Goal: Information Seeking & Learning: Learn about a topic

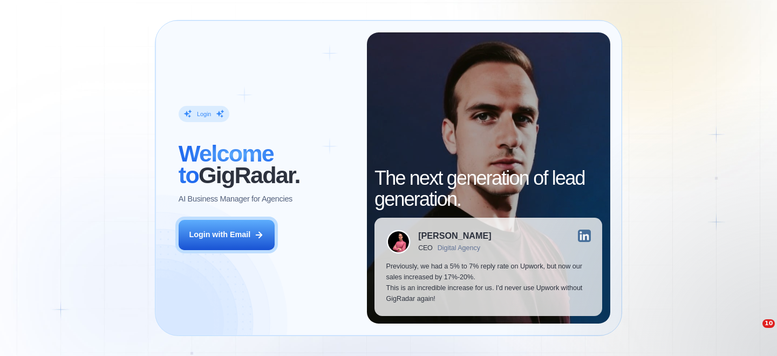
click at [247, 243] on button "Login with Email" at bounding box center [227, 235] width 96 height 30
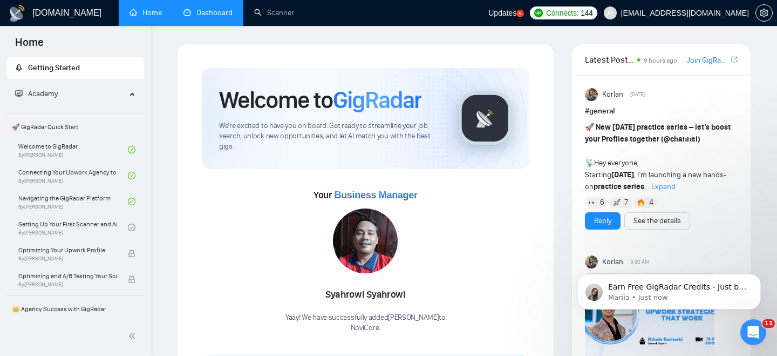
click at [225, 8] on link "Dashboard" at bounding box center [207, 12] width 49 height 9
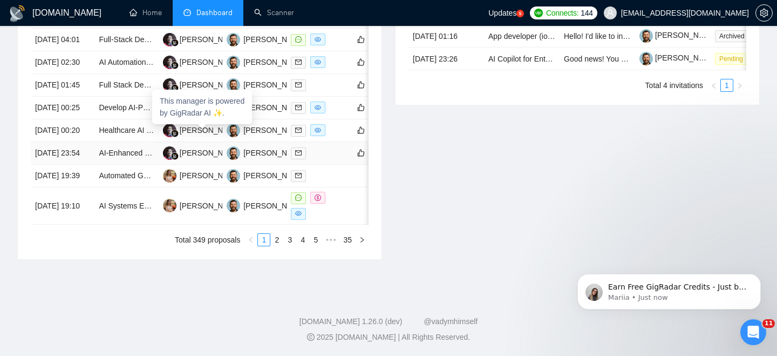
scroll to position [589, 0]
click at [279, 246] on link "2" at bounding box center [277, 240] width 12 height 12
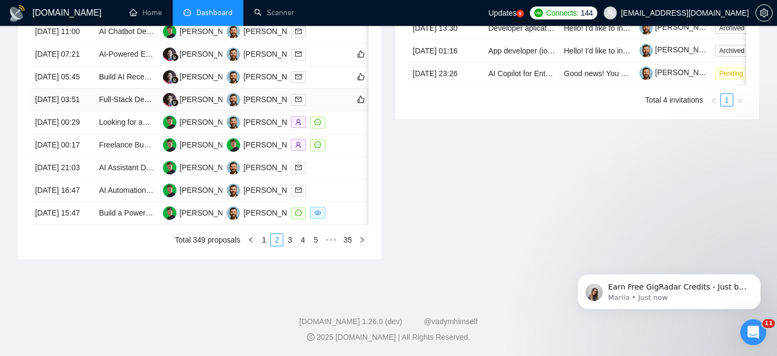
scroll to position [578, 0]
click at [291, 246] on link "3" at bounding box center [290, 240] width 12 height 12
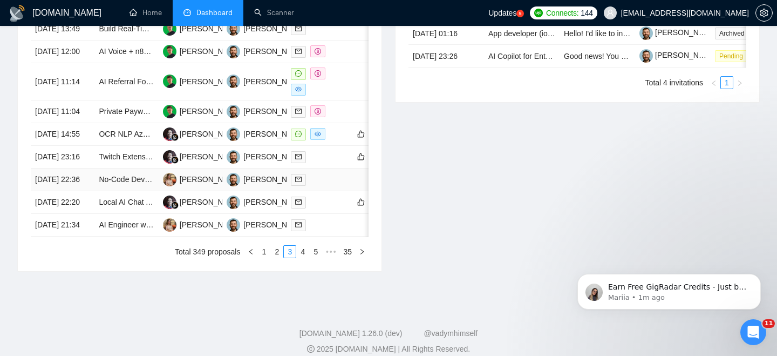
scroll to position [528, 0]
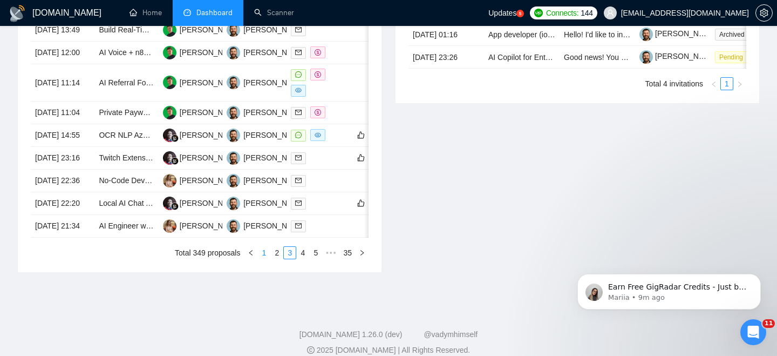
click at [263, 259] on link "1" at bounding box center [264, 253] width 12 height 12
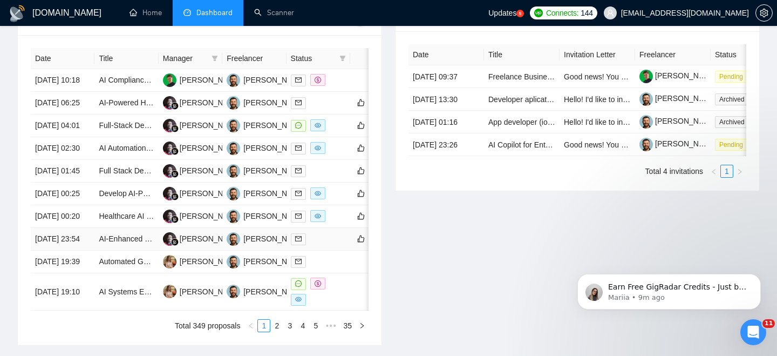
scroll to position [433, 0]
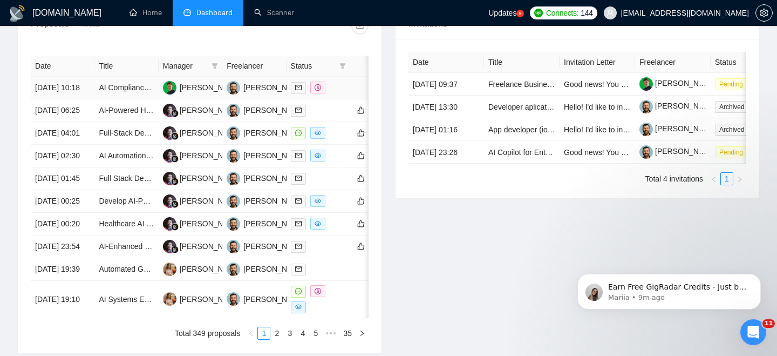
click at [86, 92] on td "12 Aug, 2025 10:18" at bounding box center [63, 88] width 64 height 23
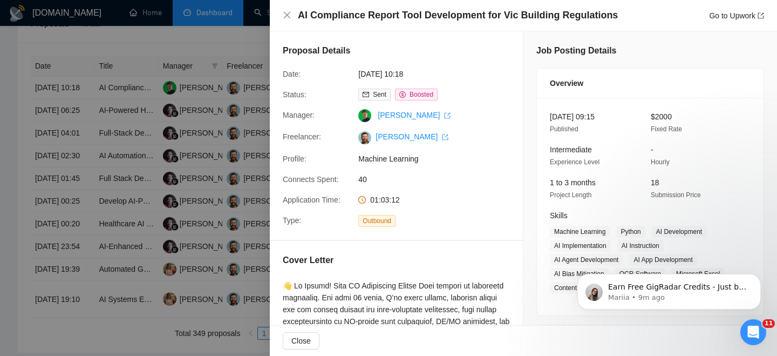
click at [279, 14] on div "AI Compliance Report Tool Development for Vic Building Regulations Go to Upwork" at bounding box center [523, 15] width 507 height 31
click at [293, 12] on div "AI Compliance Report Tool Development for Vic Building Regulations Go to Upwork" at bounding box center [523, 15] width 481 height 13
click at [291, 9] on div "AI Compliance Report Tool Development for Vic Building Regulations Go to Upwork" at bounding box center [523, 15] width 481 height 13
click at [284, 20] on div "AI Compliance Report Tool Development for Vic Building Regulations Go to Upwork" at bounding box center [523, 15] width 481 height 13
click at [290, 16] on icon "close" at bounding box center [287, 15] width 9 height 9
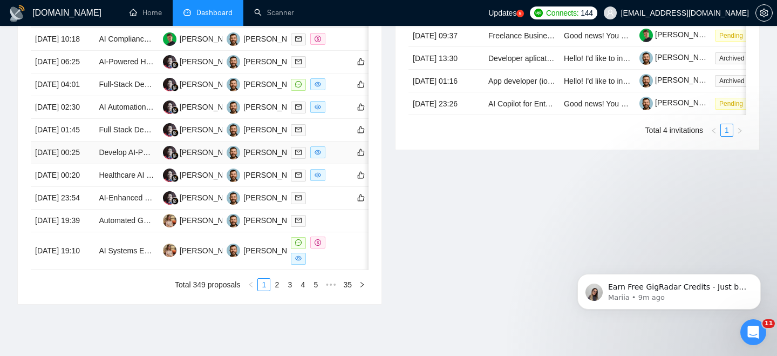
scroll to position [483, 0]
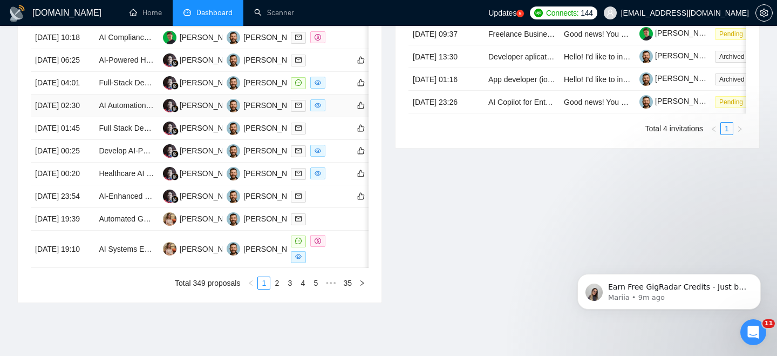
click at [88, 117] on td "12 Aug, 2025 02:30" at bounding box center [63, 105] width 64 height 23
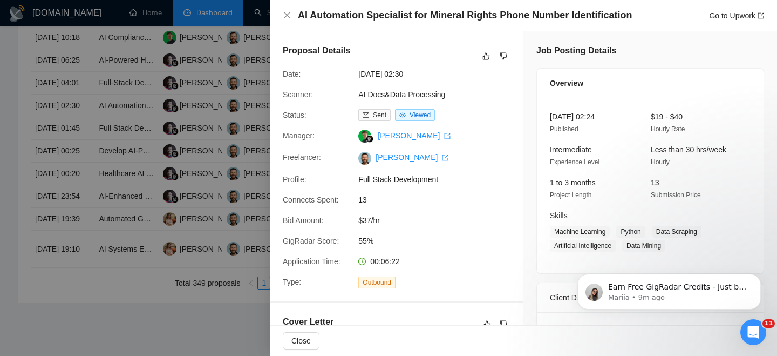
click at [295, 16] on div "AI Automation Specialist for Mineral Rights Phone Number Identification Go to U…" at bounding box center [523, 15] width 481 height 13
click at [288, 16] on icon "close" at bounding box center [287, 15] width 9 height 9
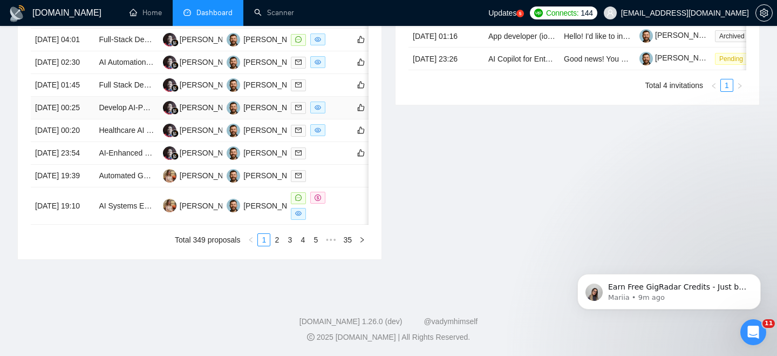
scroll to position [563, 0]
click at [280, 246] on link "2" at bounding box center [277, 240] width 12 height 12
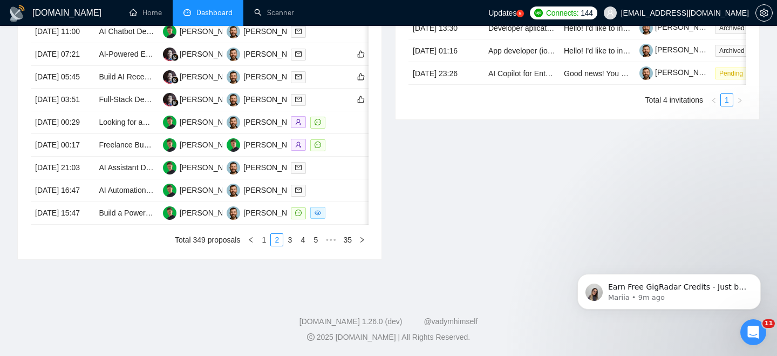
click at [291, 246] on div "Date Title Manager Freelancer Status 11 Aug, 2025 11:07 Backend Developer | Dat…" at bounding box center [200, 111] width 338 height 269
click at [293, 246] on link "3" at bounding box center [290, 240] width 12 height 12
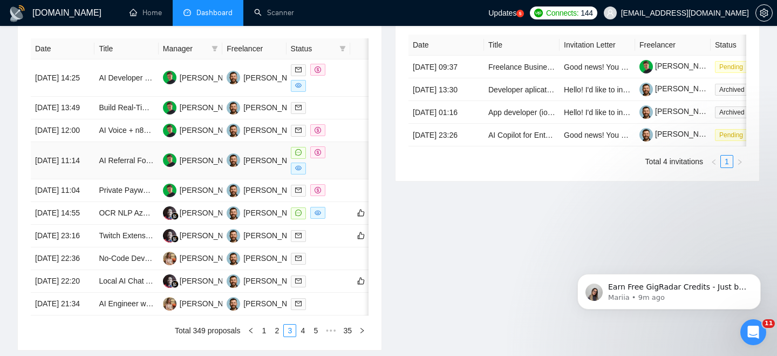
scroll to position [448, 0]
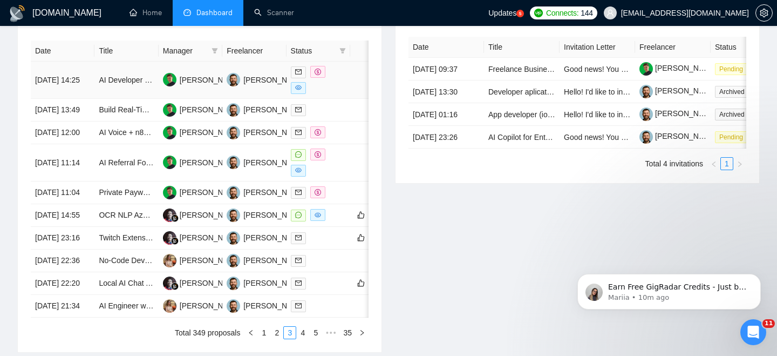
click at [85, 82] on td "10 Aug, 2025 14:25" at bounding box center [63, 80] width 64 height 37
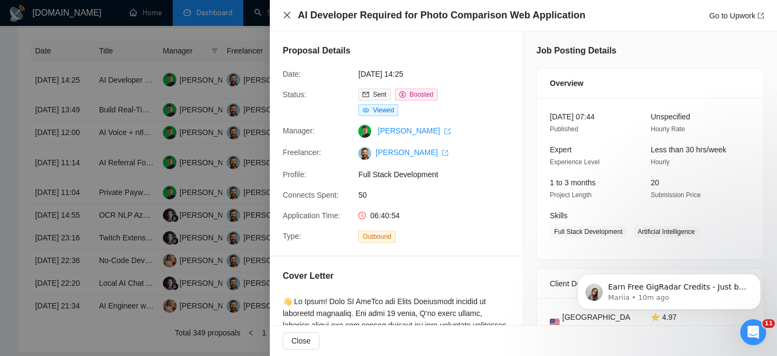
click at [285, 18] on icon "close" at bounding box center [287, 15] width 9 height 9
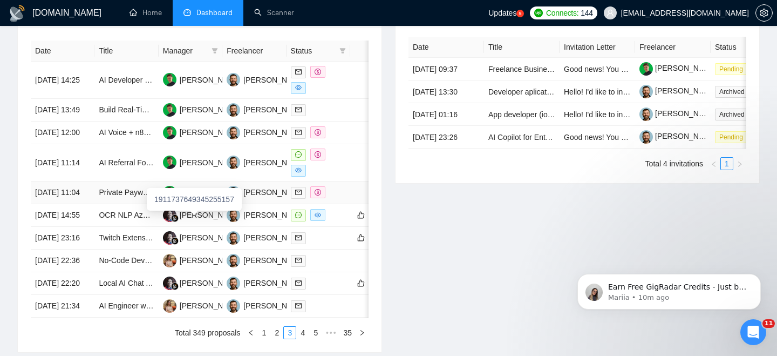
scroll to position [622, 0]
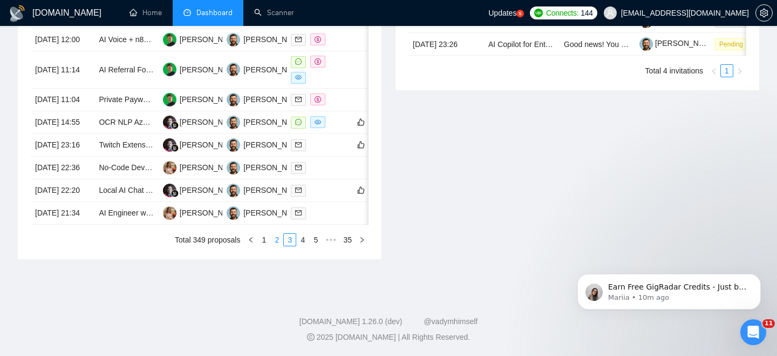
click at [277, 236] on link "2" at bounding box center [277, 240] width 12 height 12
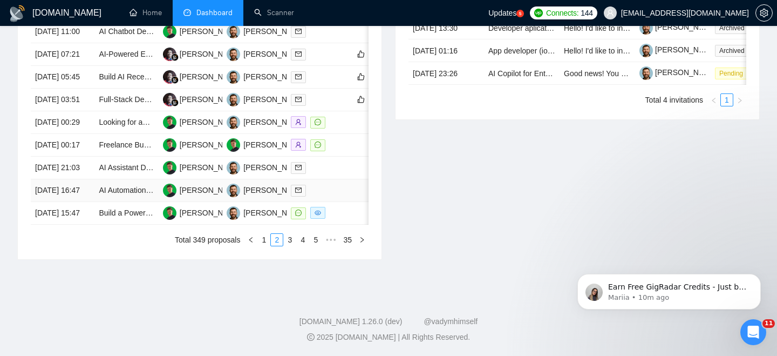
scroll to position [533, 0]
click at [89, 134] on td "11 Aug, 2025 00:29" at bounding box center [63, 122] width 64 height 23
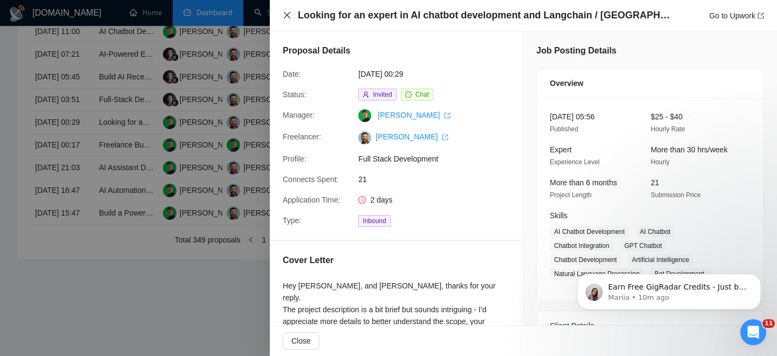
click at [283, 16] on icon "close" at bounding box center [287, 15] width 9 height 9
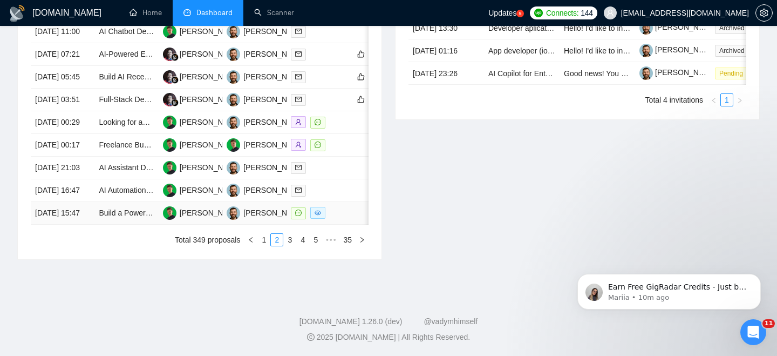
scroll to position [552, 0]
click at [87, 202] on td "10 Aug, 2025 16:47" at bounding box center [63, 190] width 64 height 23
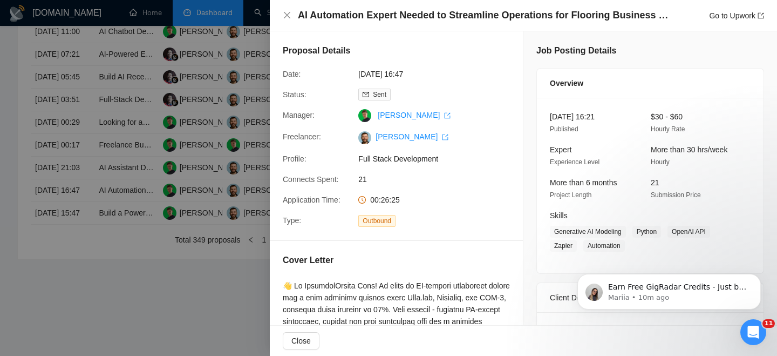
click at [123, 211] on div at bounding box center [388, 178] width 777 height 356
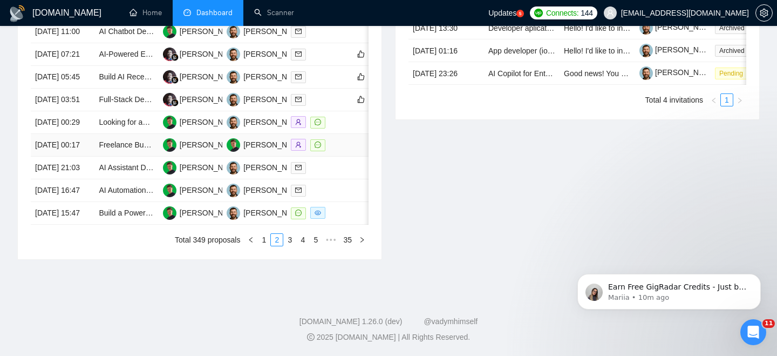
click at [86, 157] on td "11 Aug, 2025 00:17" at bounding box center [63, 145] width 64 height 23
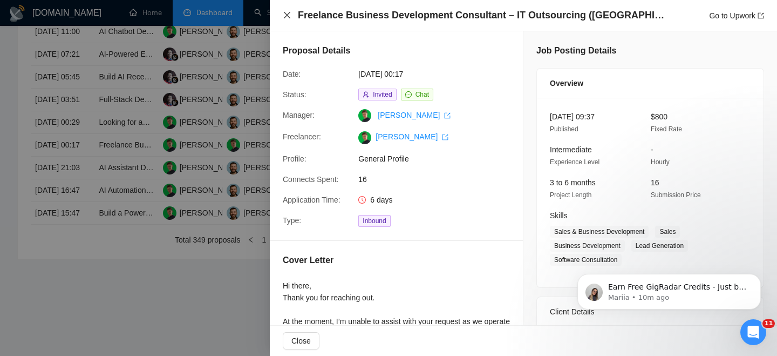
click at [288, 14] on icon "close" at bounding box center [287, 15] width 6 height 6
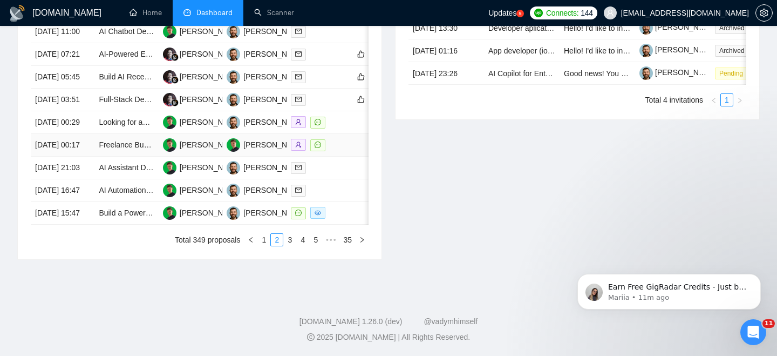
scroll to position [524, 0]
click at [86, 111] on td "11 Aug, 2025 03:51" at bounding box center [63, 100] width 64 height 23
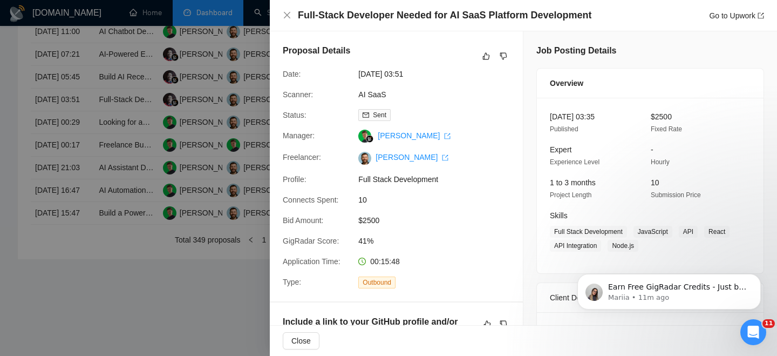
click at [325, 18] on h4 "Full-Stack Developer Needed for AI SaaS Platform Development" at bounding box center [445, 15] width 294 height 13
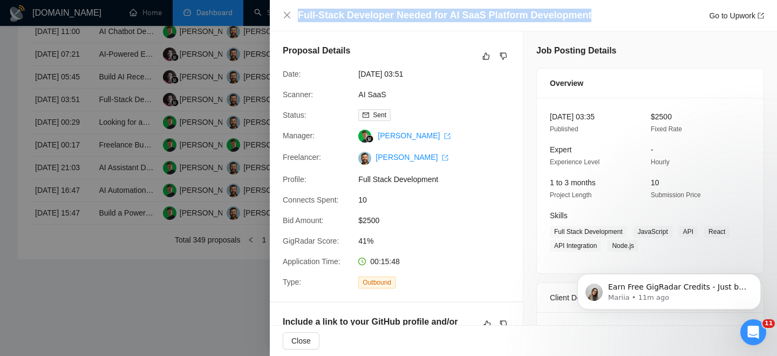
click at [325, 18] on h4 "Full-Stack Developer Needed for AI SaaS Platform Development" at bounding box center [445, 15] width 294 height 13
copy h4 "Full-Stack Developer Needed for AI SaaS Platform Development"
click at [287, 13] on icon "close" at bounding box center [287, 15] width 9 height 9
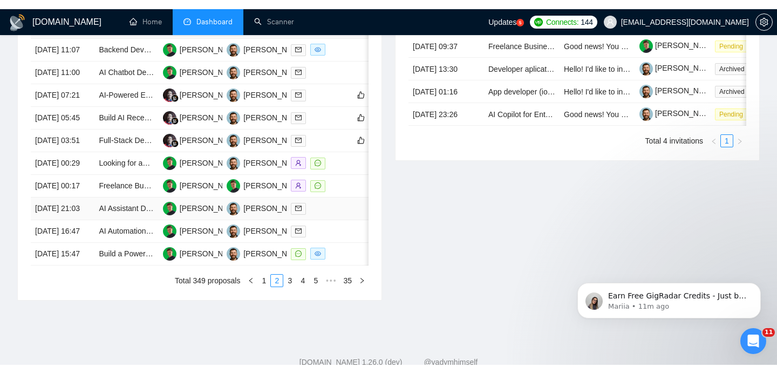
scroll to position [479, 0]
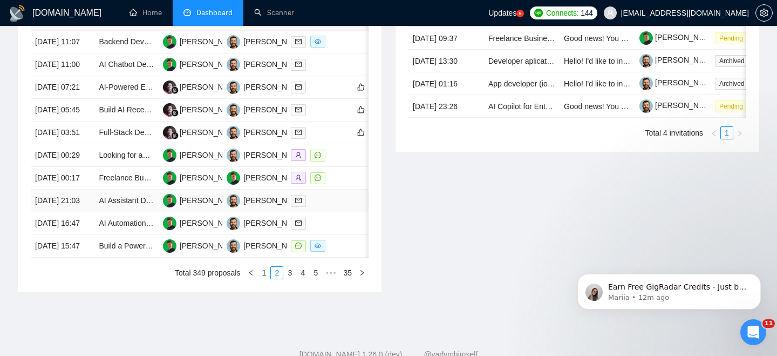
click at [84, 212] on td "10 Aug, 2025 21:03" at bounding box center [63, 200] width 64 height 23
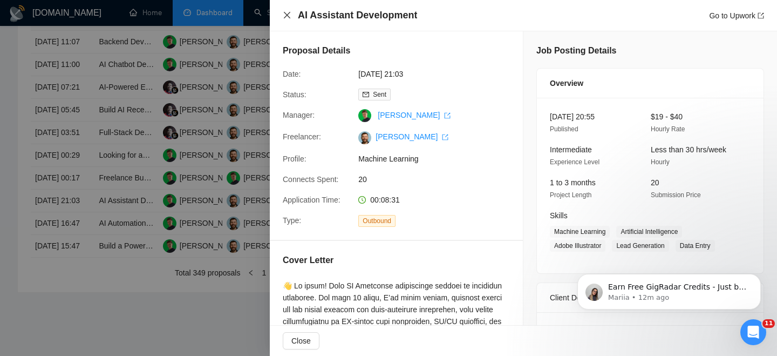
click at [285, 16] on icon "close" at bounding box center [287, 15] width 6 height 6
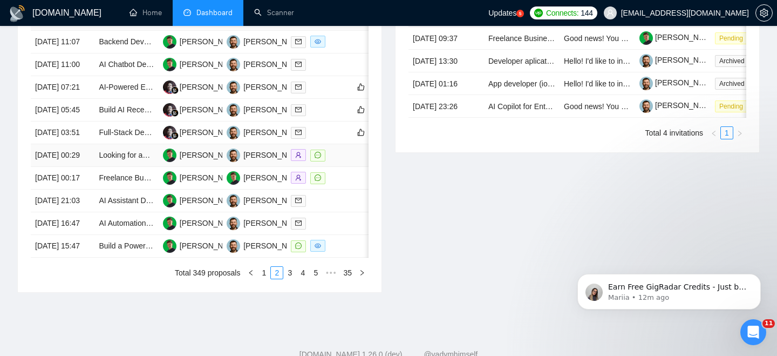
click at [96, 167] on td "Looking for an expert in AI chatbot development and Langchain / Langsmith" at bounding box center [126, 155] width 64 height 23
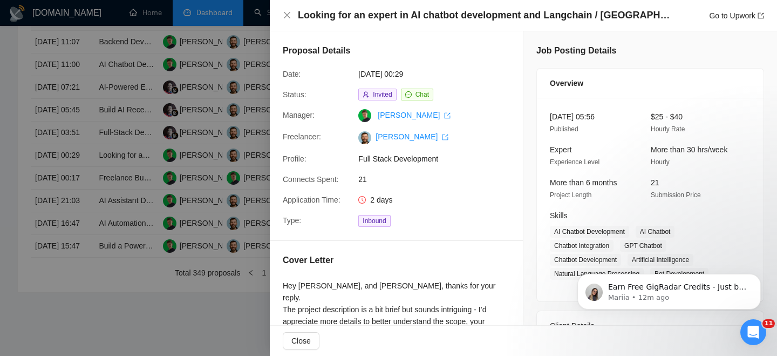
click at [91, 189] on div at bounding box center [388, 178] width 777 height 356
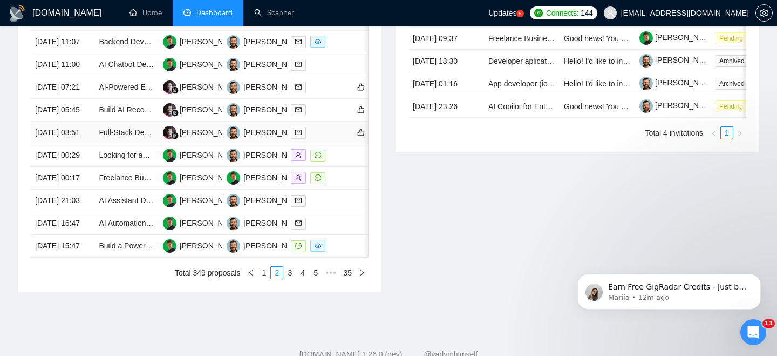
click at [91, 144] on td "11 Aug, 2025 03:51" at bounding box center [63, 132] width 64 height 23
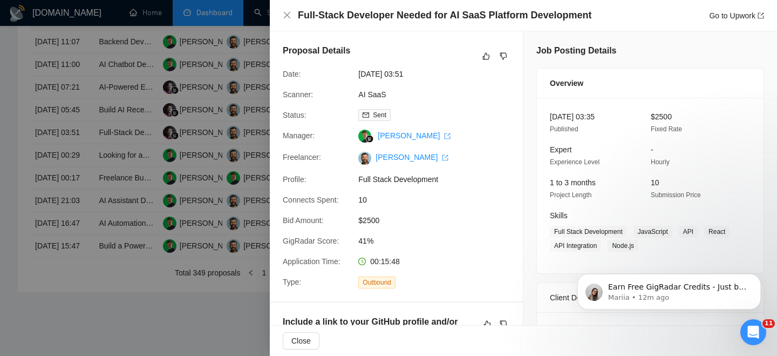
click at [359, 7] on div "Full-Stack Developer Needed for AI SaaS Platform Development Go to Upwork" at bounding box center [523, 15] width 507 height 31
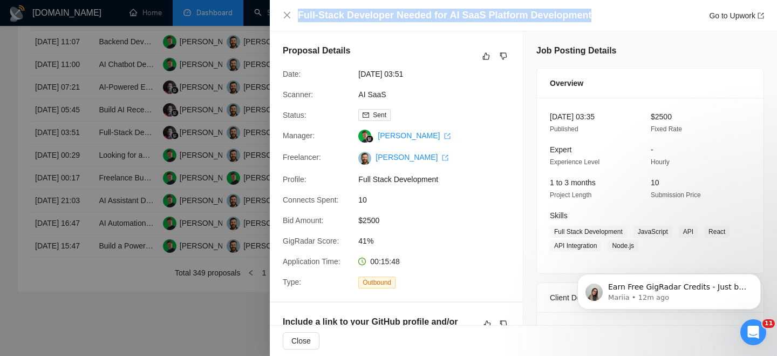
click at [359, 7] on div "Full-Stack Developer Needed for AI SaaS Platform Development Go to Upwork" at bounding box center [523, 15] width 507 height 31
copy h4 "Full-Stack Developer Needed for AI SaaS Platform Development"
click at [287, 14] on icon "close" at bounding box center [287, 15] width 9 height 9
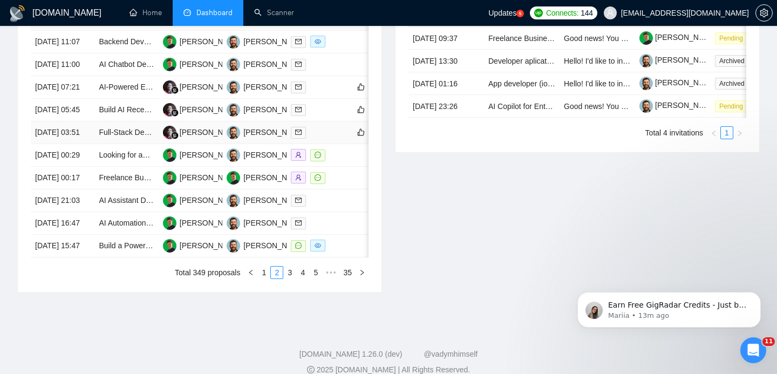
click at [77, 144] on td "11 Aug, 2025 03:51" at bounding box center [63, 132] width 64 height 23
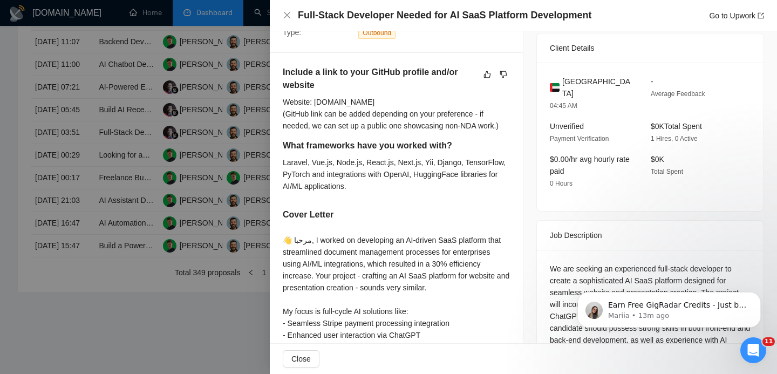
scroll to position [228, 0]
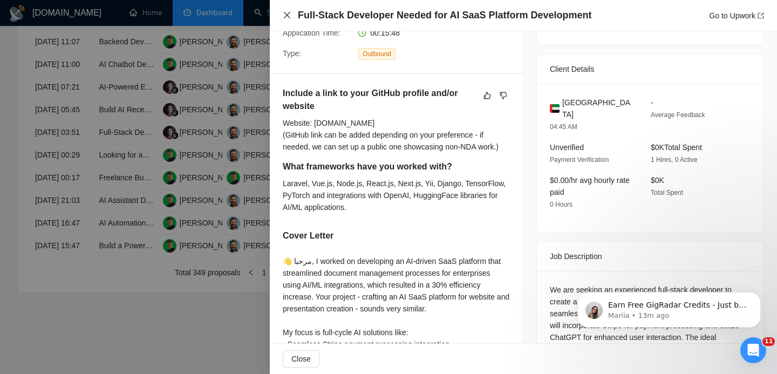
click at [284, 11] on icon "close" at bounding box center [287, 15] width 9 height 9
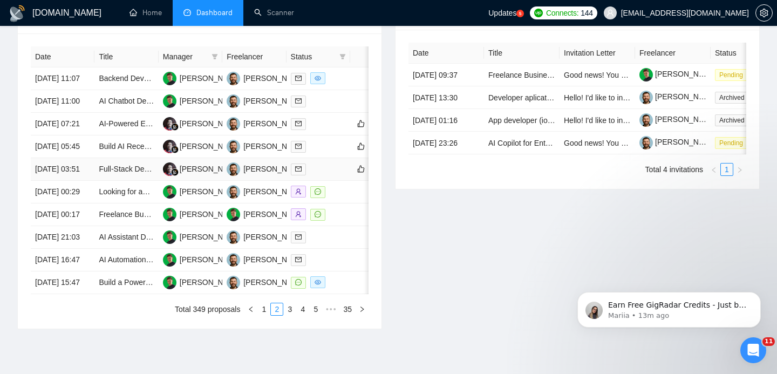
scroll to position [439, 0]
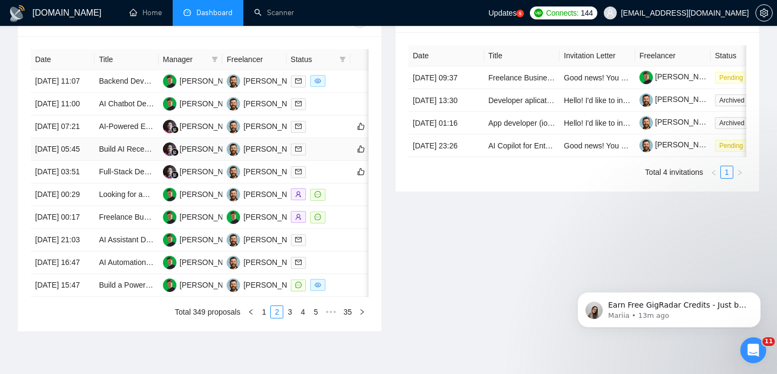
click at [89, 161] on td "11 Aug, 2025 05:45" at bounding box center [63, 149] width 64 height 23
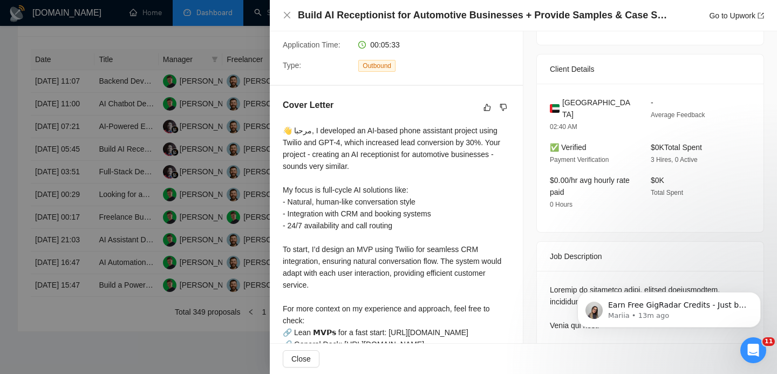
click at [377, 15] on h4 "Build AI Receptionist for Automotive Businesses + Provide Samples & Case Studies" at bounding box center [484, 15] width 372 height 13
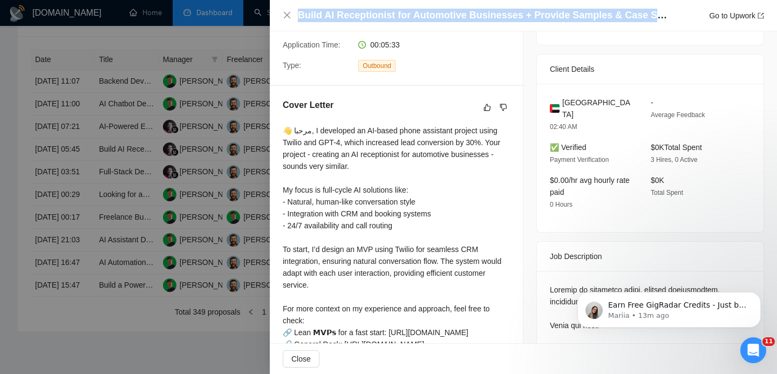
click at [377, 15] on h4 "Build AI Receptionist for Automotive Businesses + Provide Samples & Case Studies" at bounding box center [484, 15] width 372 height 13
copy h4 "Build AI Receptionist for Automotive Businesses + Provide Samples & Case Studies"
click at [287, 17] on icon "close" at bounding box center [287, 15] width 9 height 9
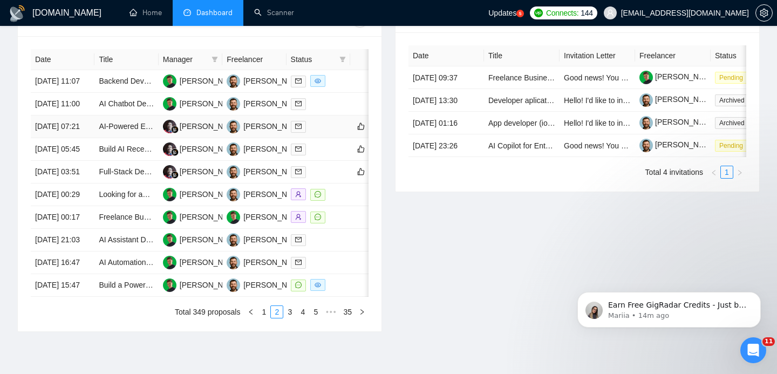
click at [70, 138] on td "11 Aug, 2025 07:21" at bounding box center [63, 126] width 64 height 23
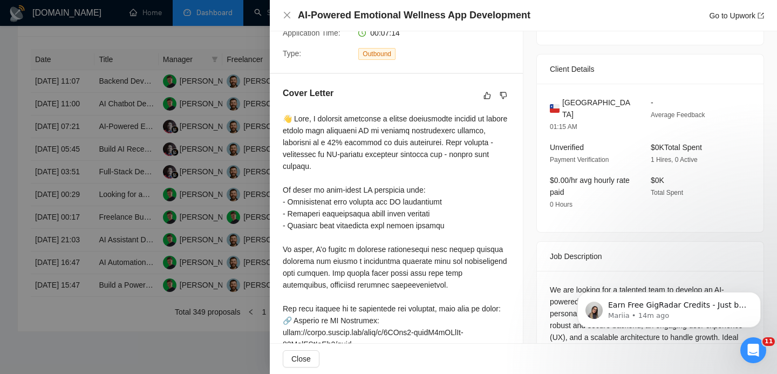
click at [371, 11] on h4 "AI-Powered Emotional Wellness App Development" at bounding box center [414, 15] width 233 height 13
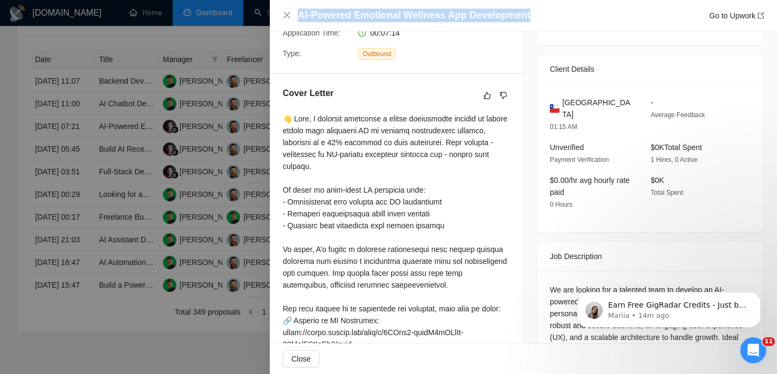
click at [371, 11] on h4 "AI-Powered Emotional Wellness App Development" at bounding box center [414, 15] width 233 height 13
copy h4 "AI-Powered Emotional Wellness App Development"
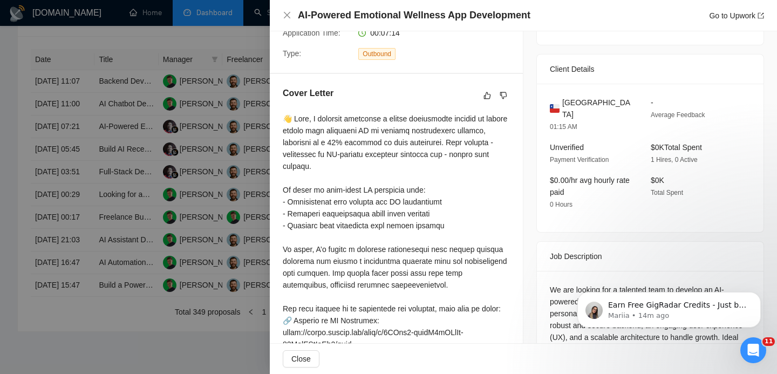
click at [277, 15] on div "AI-Powered Emotional Wellness App Development Go to Upwork" at bounding box center [523, 15] width 507 height 31
click at [289, 15] on icon "close" at bounding box center [287, 15] width 9 height 9
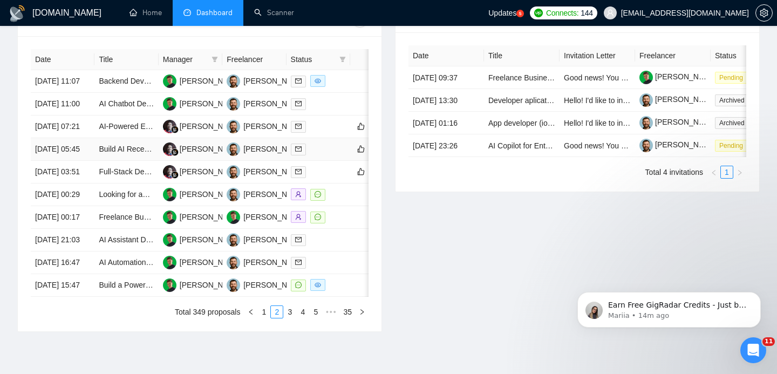
click at [80, 161] on td "11 Aug, 2025 05:45" at bounding box center [63, 149] width 64 height 23
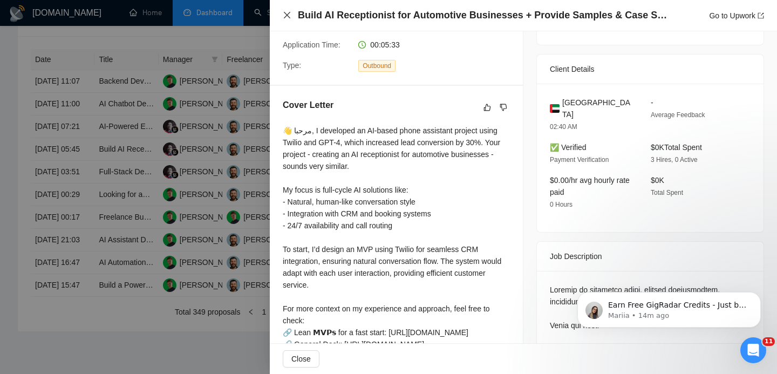
click at [289, 15] on icon "close" at bounding box center [287, 15] width 9 height 9
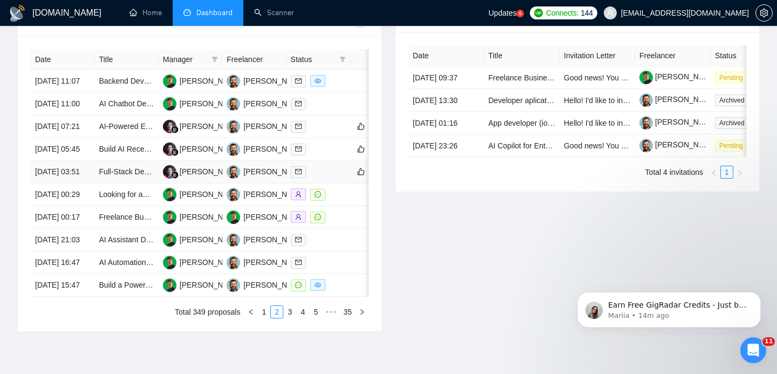
click at [86, 183] on td "11 Aug, 2025 03:51" at bounding box center [63, 172] width 64 height 23
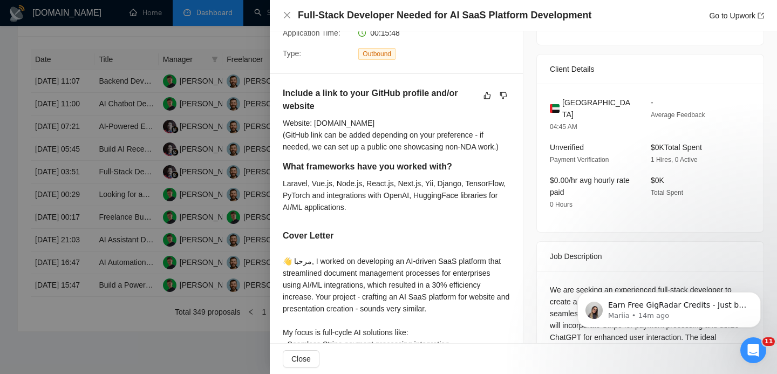
click at [288, 21] on div "Full-Stack Developer Needed for AI SaaS Platform Development Go to Upwork" at bounding box center [523, 15] width 481 height 13
click at [288, 18] on icon "close" at bounding box center [287, 15] width 9 height 9
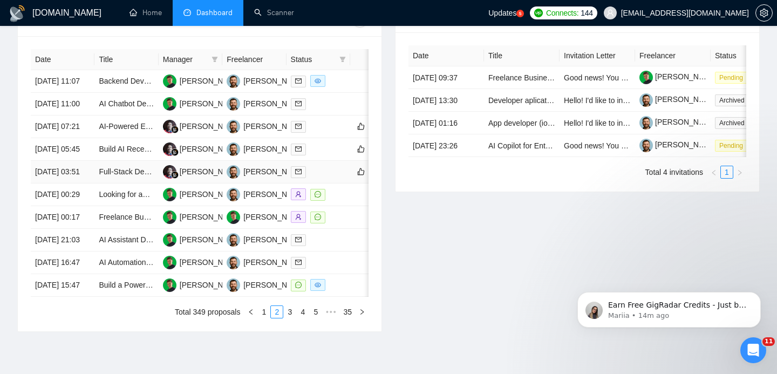
click at [87, 183] on td "11 Aug, 2025 03:51" at bounding box center [63, 172] width 64 height 23
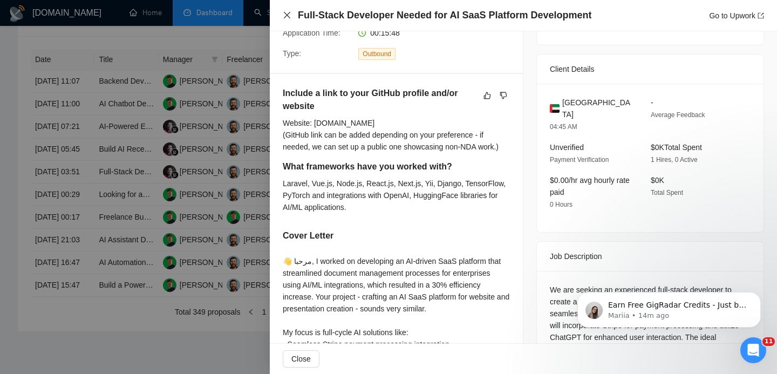
click at [285, 16] on icon "close" at bounding box center [287, 15] width 9 height 9
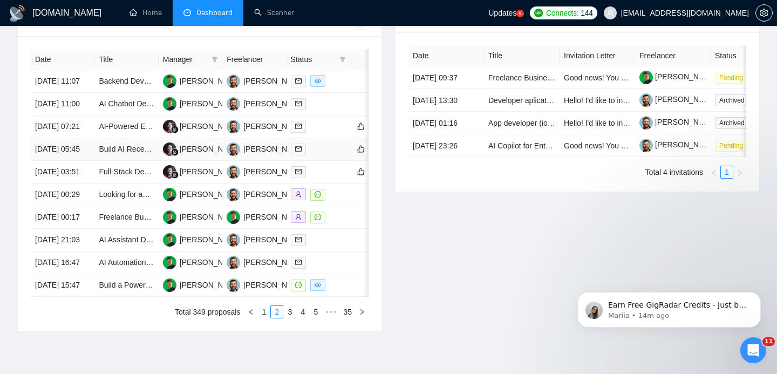
click at [85, 161] on td "11 Aug, 2025 05:45" at bounding box center [63, 149] width 64 height 23
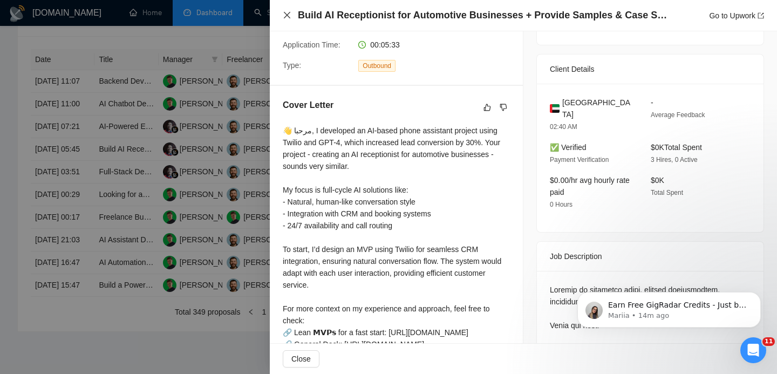
click at [288, 12] on icon "close" at bounding box center [287, 15] width 9 height 9
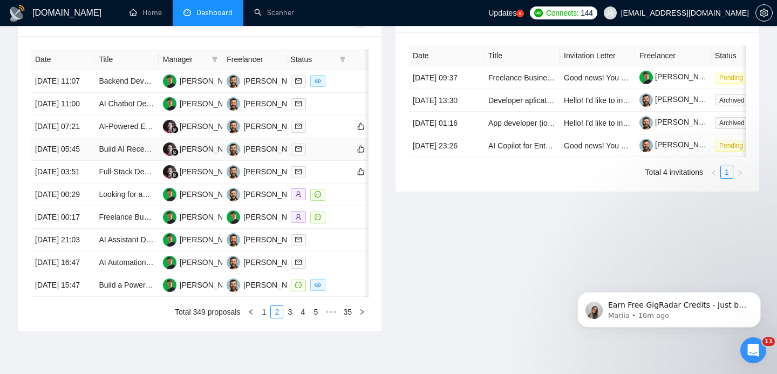
click at [90, 161] on td "11 Aug, 2025 05:45" at bounding box center [63, 149] width 64 height 23
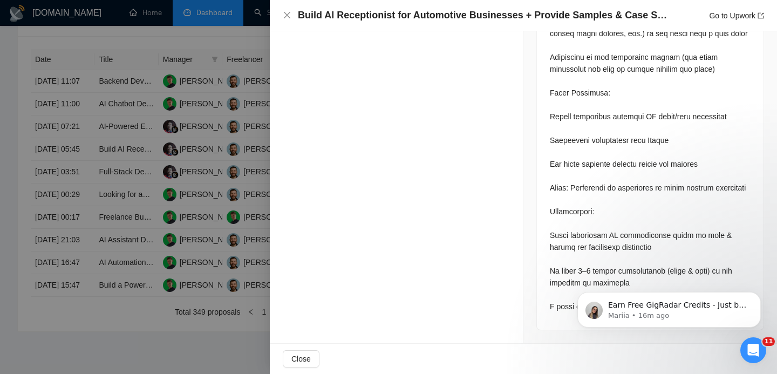
scroll to position [440, 0]
click at [289, 17] on icon "close" at bounding box center [287, 15] width 6 height 6
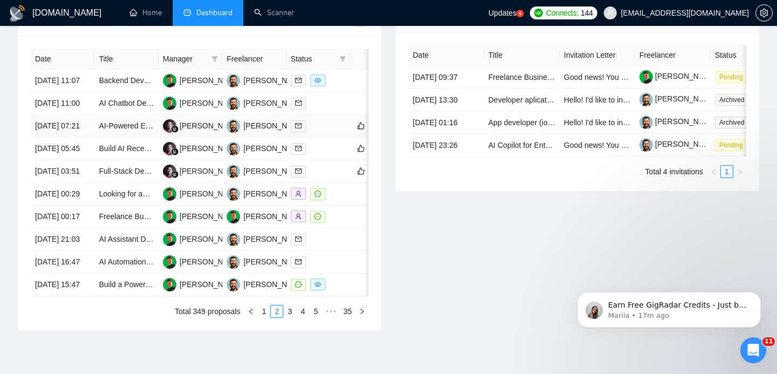
click at [94, 138] on td "11 Aug, 2025 07:21" at bounding box center [63, 126] width 64 height 23
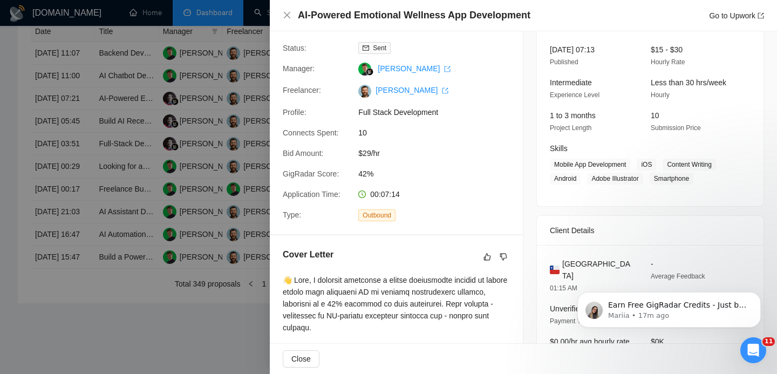
scroll to position [111, 0]
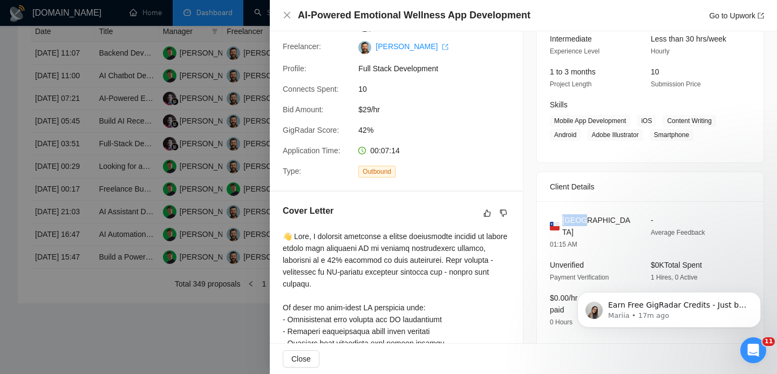
drag, startPoint x: 563, startPoint y: 219, endPoint x: 587, endPoint y: 219, distance: 23.7
click at [587, 219] on div "Chile" at bounding box center [592, 226] width 84 height 24
copy span "Chile"
click at [292, 16] on div "AI-Powered Emotional Wellness App Development Go to Upwork" at bounding box center [523, 15] width 481 height 13
click at [287, 16] on icon "close" at bounding box center [287, 15] width 6 height 6
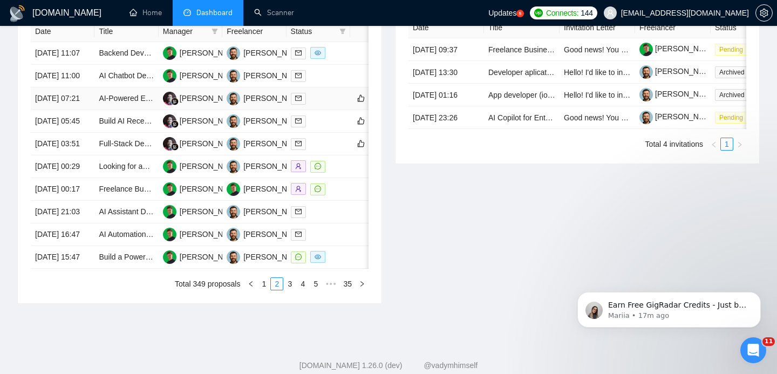
click at [87, 110] on td "11 Aug, 2025 07:21" at bounding box center [63, 98] width 64 height 23
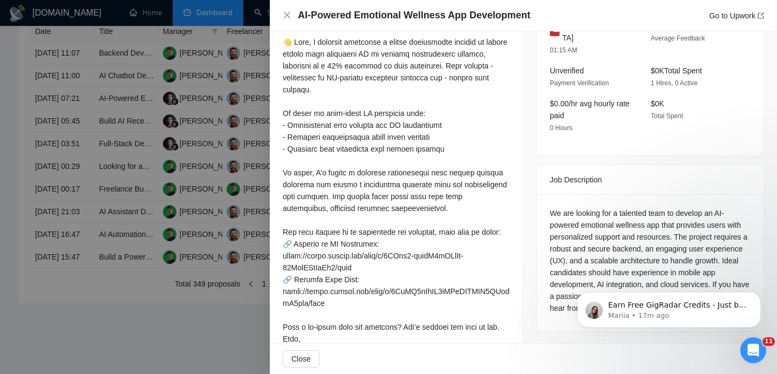
scroll to position [305, 0]
drag, startPoint x: 675, startPoint y: 222, endPoint x: 688, endPoint y: 240, distance: 21.7
click at [688, 240] on div "We are looking for a talented team to develop an AI-powered emotional wellness …" at bounding box center [650, 260] width 201 height 107
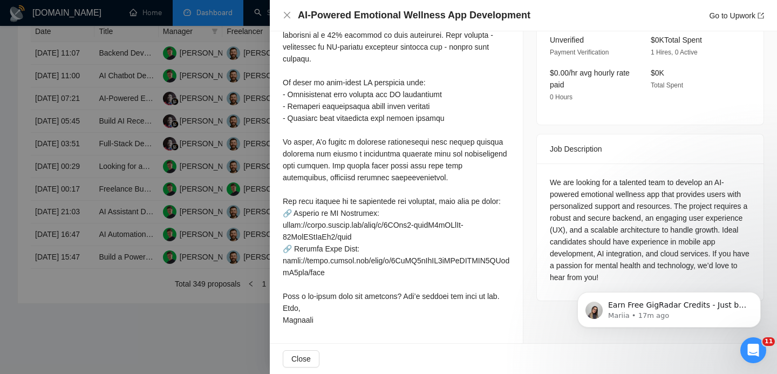
click at [654, 209] on div "We are looking for a talented team to develop an AI-powered emotional wellness …" at bounding box center [650, 229] width 201 height 107
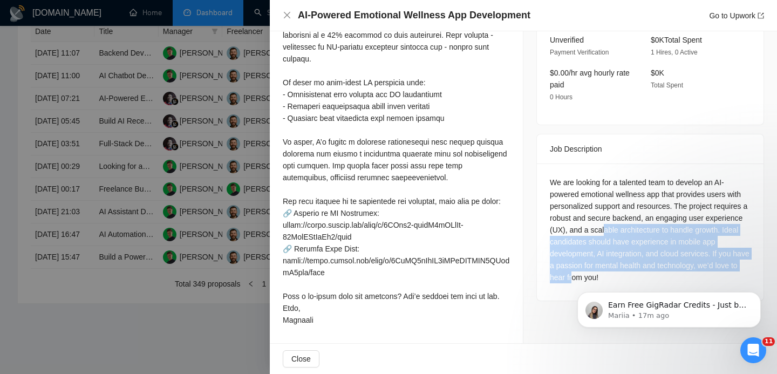
drag, startPoint x: 645, startPoint y: 203, endPoint x: 657, endPoint y: 248, distance: 46.2
click at [657, 249] on div "We are looking for a talented team to develop an AI-powered emotional wellness …" at bounding box center [650, 229] width 201 height 107
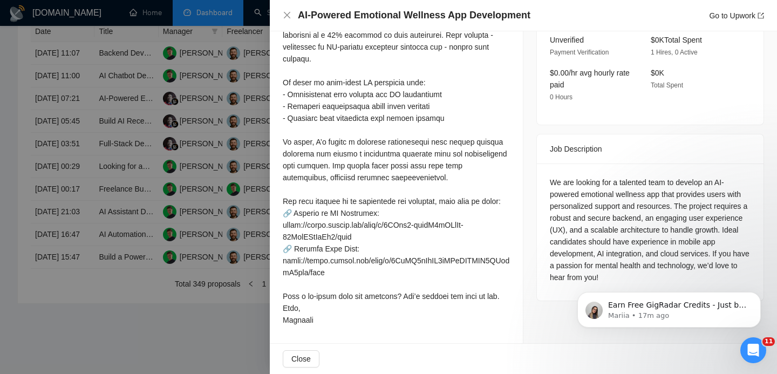
click at [676, 234] on div "We are looking for a talented team to develop an AI-powered emotional wellness …" at bounding box center [650, 229] width 201 height 107
drag, startPoint x: 644, startPoint y: 229, endPoint x: 651, endPoint y: 242, distance: 14.0
click at [651, 242] on div "We are looking for a talented team to develop an AI-powered emotional wellness …" at bounding box center [650, 229] width 201 height 107
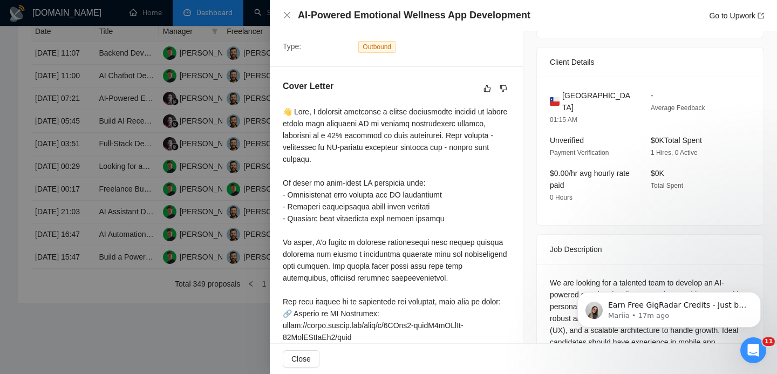
scroll to position [283, 0]
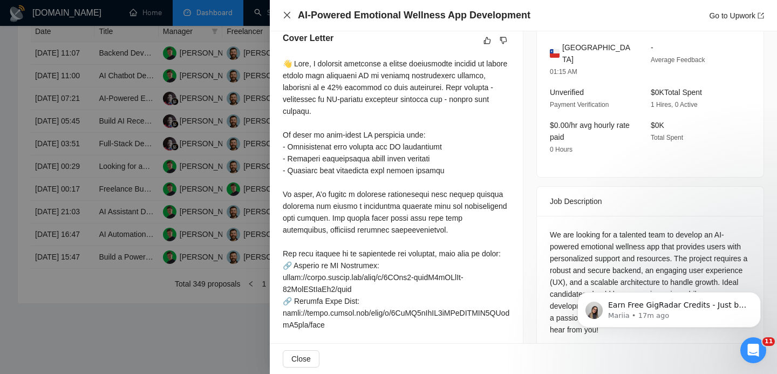
click at [288, 13] on icon "close" at bounding box center [287, 15] width 9 height 9
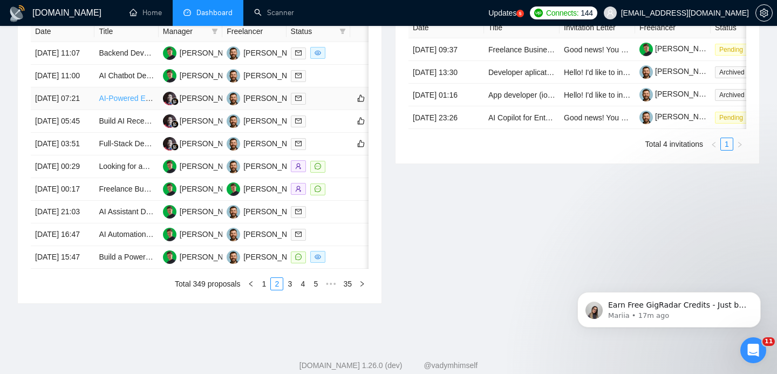
click at [110, 103] on link "AI-Powered Emotional Wellness App Development" at bounding box center [183, 98] width 169 height 9
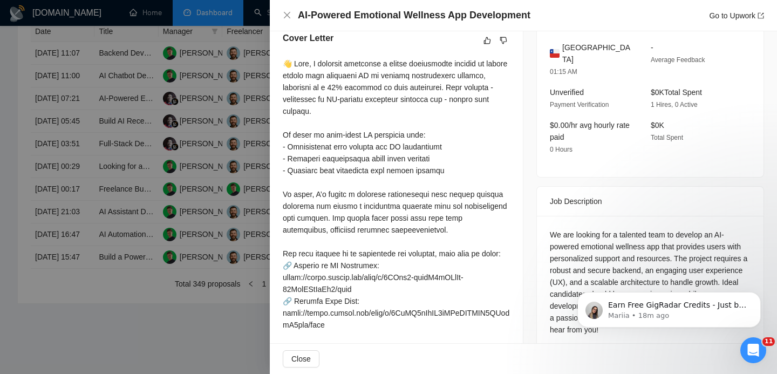
click at [291, 24] on div "AI-Powered Emotional Wellness App Development Go to Upwork" at bounding box center [523, 15] width 507 height 31
click at [291, 16] on icon "close" at bounding box center [287, 15] width 9 height 9
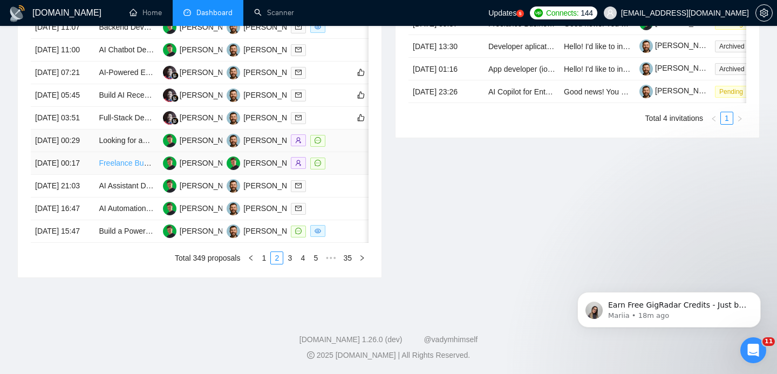
scroll to position [590, 0]
click at [264, 264] on link "1" at bounding box center [264, 258] width 12 height 12
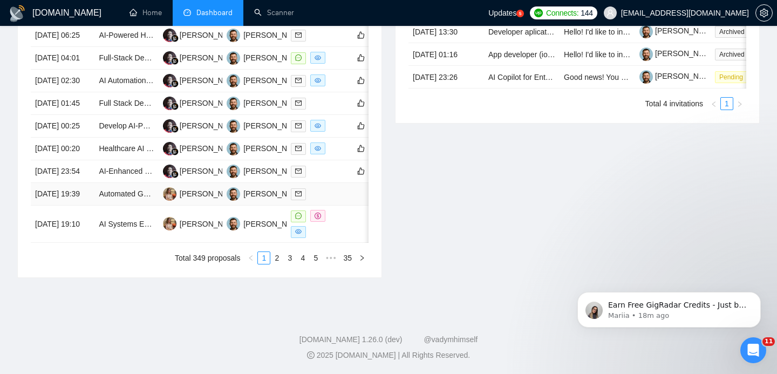
click at [90, 204] on td "11 Aug, 2025 19:39" at bounding box center [63, 194] width 64 height 23
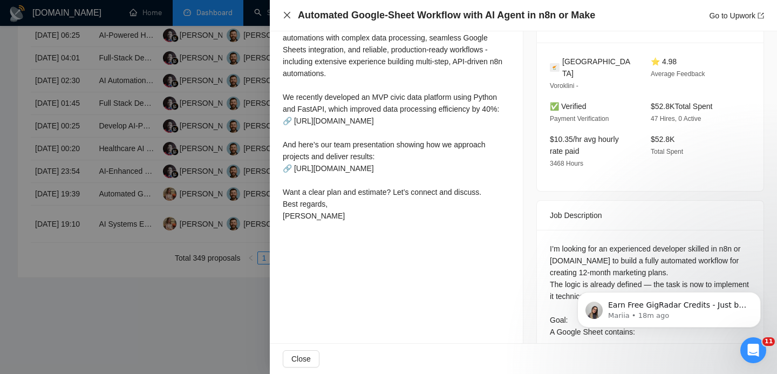
click at [290, 14] on icon "close" at bounding box center [287, 15] width 9 height 9
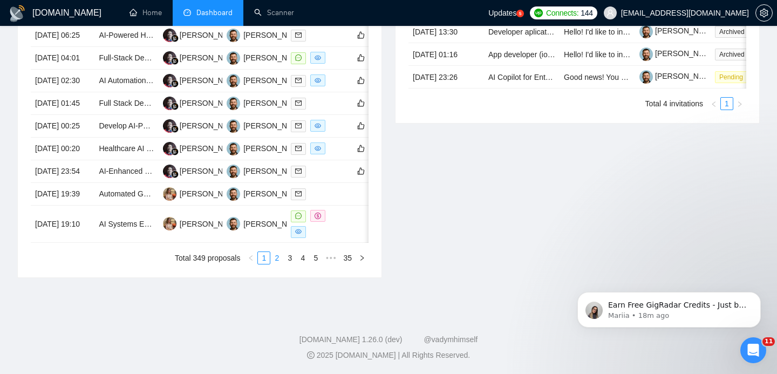
click at [280, 264] on link "2" at bounding box center [277, 258] width 12 height 12
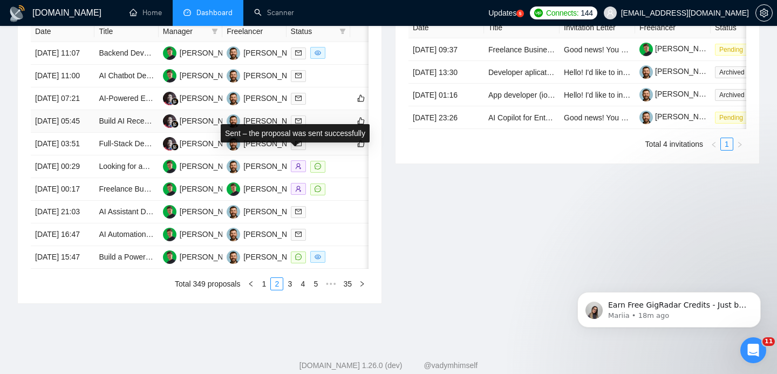
scroll to position [462, 0]
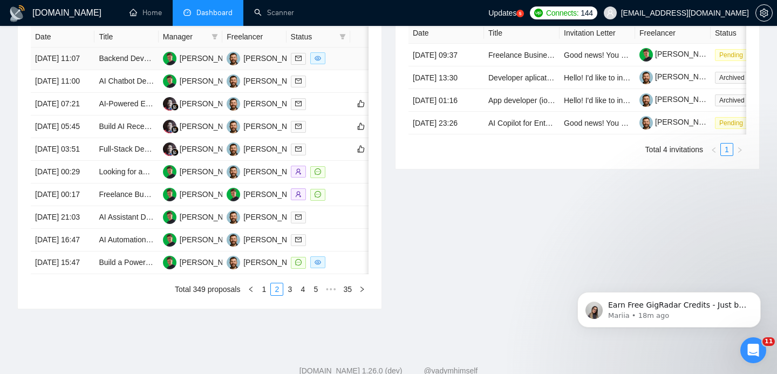
click at [89, 63] on td "11 Aug, 2025 11:07" at bounding box center [63, 58] width 64 height 23
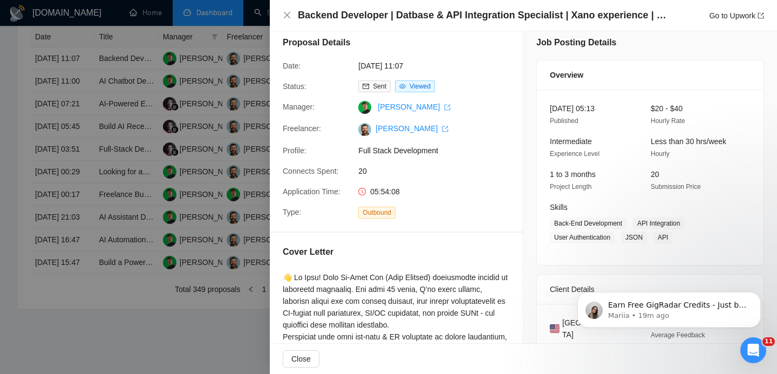
scroll to position [15, 0]
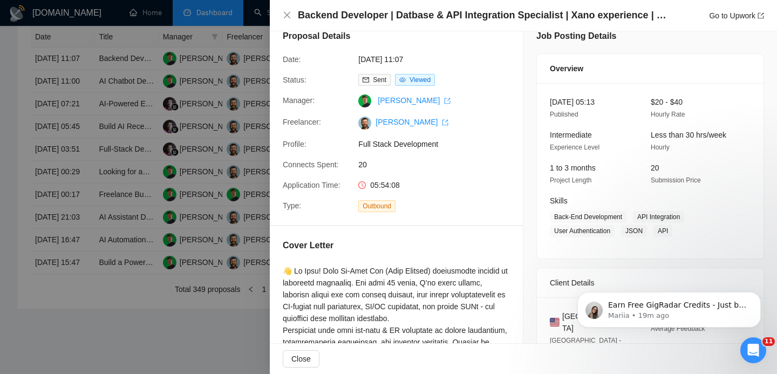
drag, startPoint x: 356, startPoint y: 59, endPoint x: 437, endPoint y: 60, distance: 81.0
click at [437, 60] on div "11 Aug, 2025 11:07" at bounding box center [411, 59] width 114 height 12
click at [392, 50] on div "Proposal Details" at bounding box center [396, 42] width 227 height 24
click at [291, 24] on div "Backend Developer | Datbase & API Integration Specialist | Xano experience | No…" at bounding box center [523, 15] width 507 height 31
click at [290, 18] on icon "close" at bounding box center [287, 15] width 9 height 9
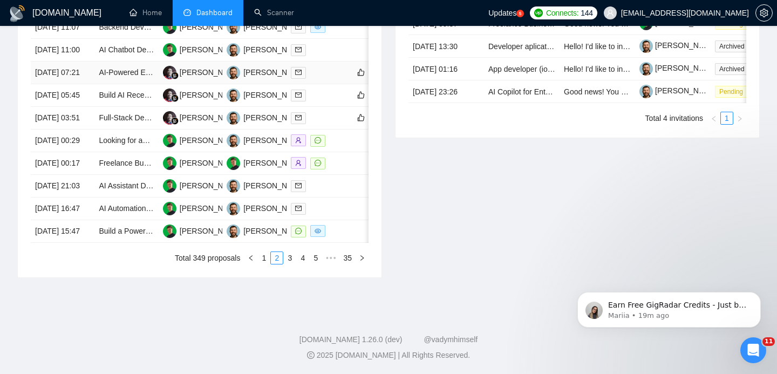
scroll to position [580, 0]
click at [264, 264] on link "1" at bounding box center [264, 258] width 12 height 12
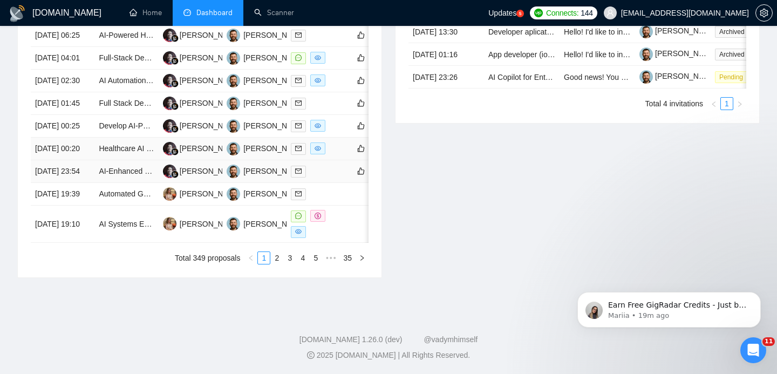
scroll to position [510, 0]
click at [83, 183] on td "11 Aug, 2025 23:54" at bounding box center [63, 171] width 64 height 23
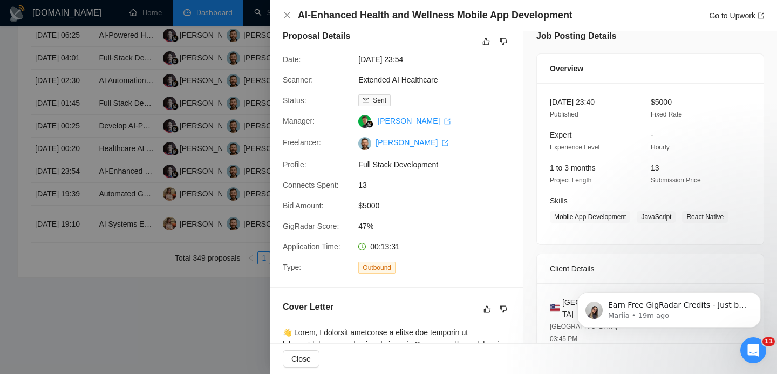
click at [484, 11] on h4 "AI-Enhanced Health and Wellness Mobile App Development" at bounding box center [435, 15] width 275 height 13
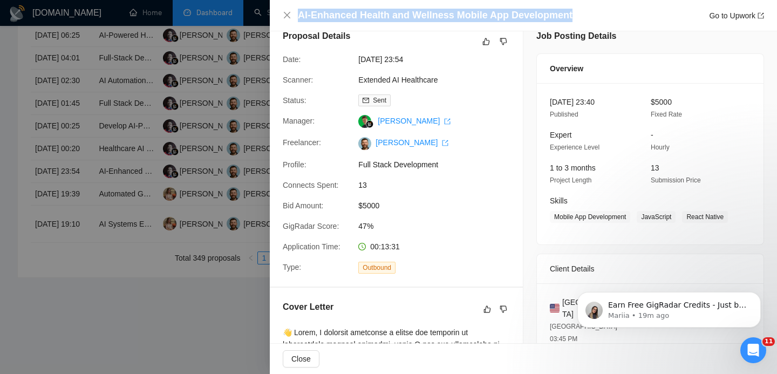
click at [484, 11] on h4 "AI-Enhanced Health and Wellness Mobile App Development" at bounding box center [435, 15] width 275 height 13
copy h4 "AI-Enhanced Health and Wellness Mobile App Development"
click at [287, 17] on icon "close" at bounding box center [287, 15] width 9 height 9
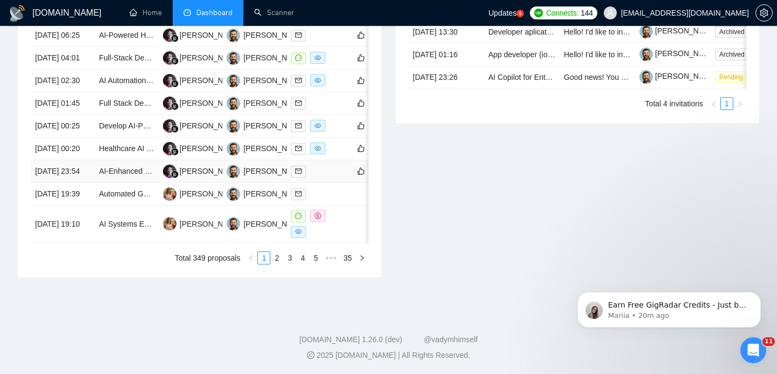
click at [76, 183] on td "11 Aug, 2025 23:54" at bounding box center [63, 171] width 64 height 23
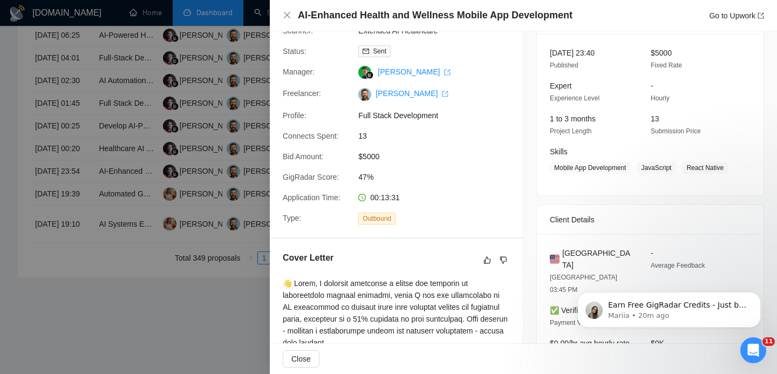
scroll to position [72, 0]
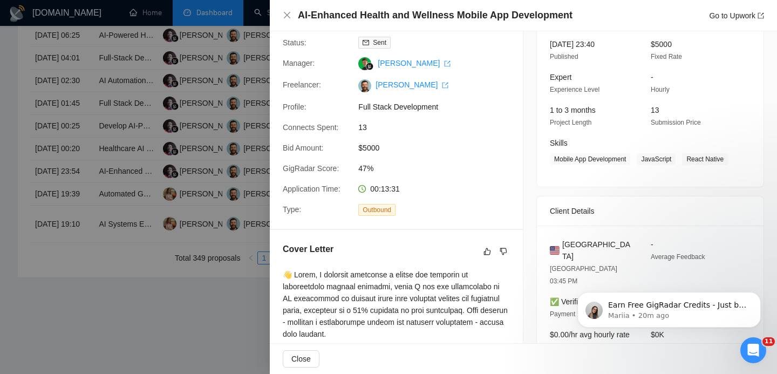
click at [595, 255] on span "United States" at bounding box center [597, 251] width 71 height 24
copy span "United States"
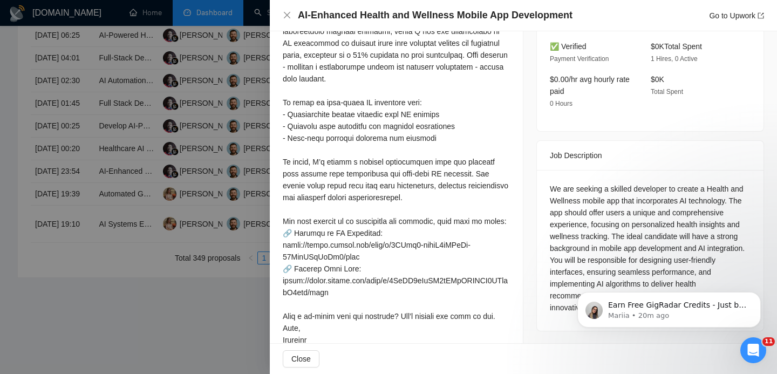
scroll to position [555, 0]
click at [759, 300] on button "Dismiss notification" at bounding box center [758, 295] width 14 height 14
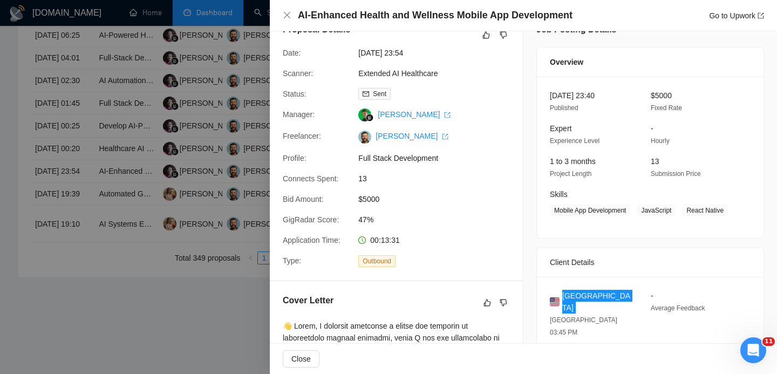
scroll to position [0, 0]
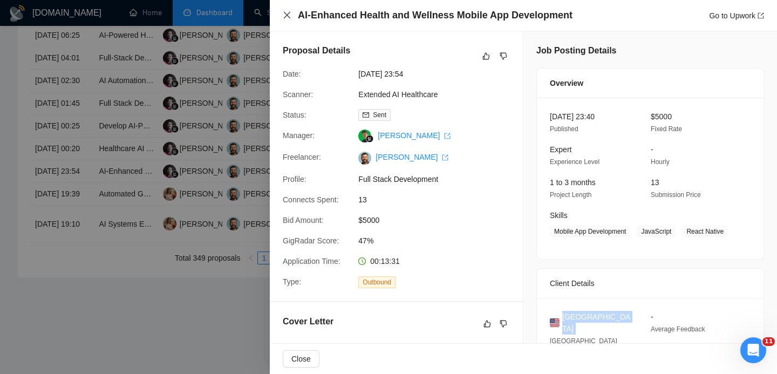
click at [285, 18] on icon "close" at bounding box center [287, 15] width 9 height 9
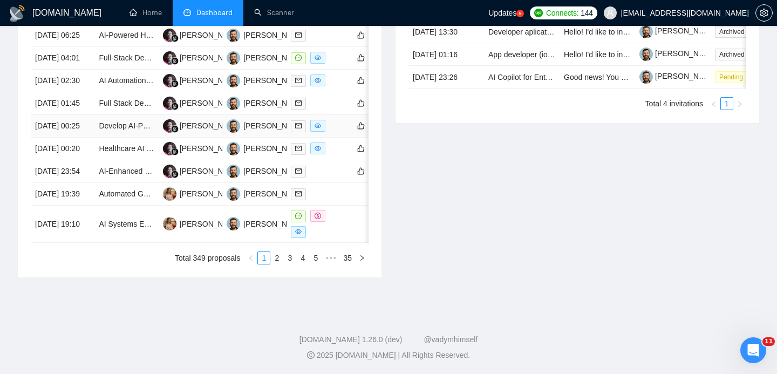
scroll to position [546, 0]
click at [95, 160] on td "Healthcare AI tool aggregator website development" at bounding box center [126, 149] width 64 height 23
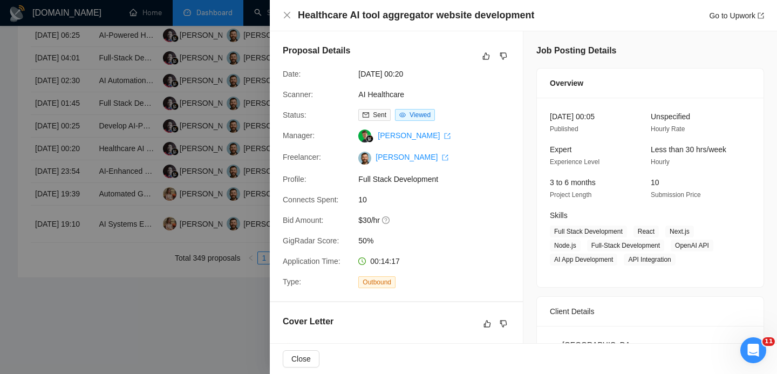
click at [415, 14] on h4 "Healthcare AI tool aggregator website development" at bounding box center [416, 15] width 236 height 13
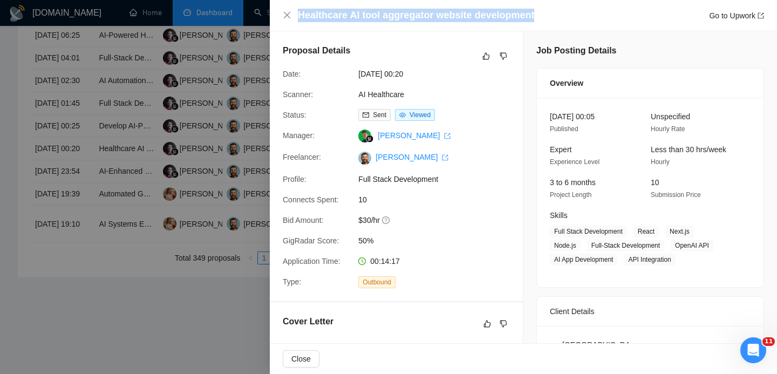
click at [415, 14] on h4 "Healthcare AI tool aggregator website development" at bounding box center [416, 15] width 236 height 13
copy h4 "Healthcare AI tool aggregator website development"
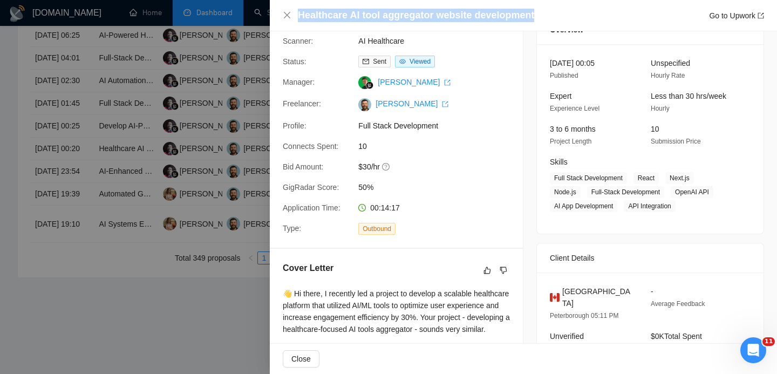
scroll to position [64, 0]
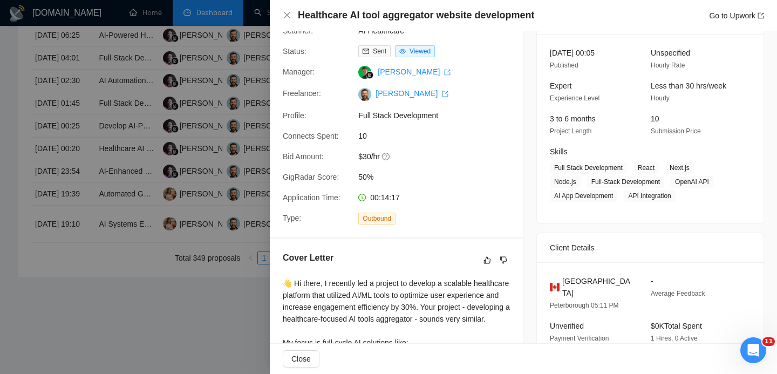
click at [579, 273] on div "Canada Peterborough 05:11 PM - Average Feedback Unverified Payment Verification…" at bounding box center [650, 336] width 227 height 148
click at [579, 278] on span "Canada" at bounding box center [597, 287] width 71 height 24
copy span "Canada"
click at [287, 17] on icon "close" at bounding box center [287, 15] width 9 height 9
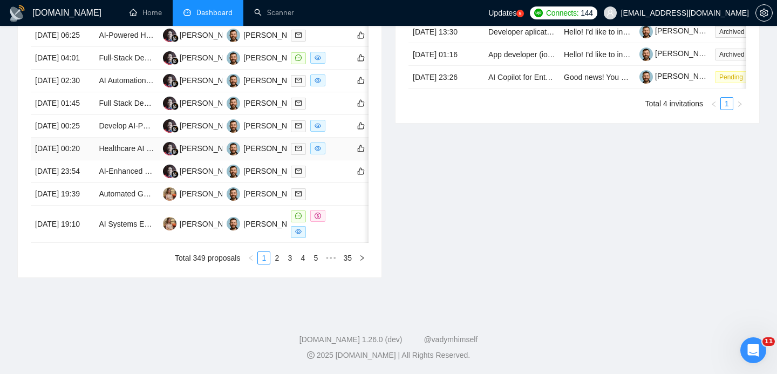
click at [89, 160] on td "12 Aug, 2025 00:20" at bounding box center [63, 149] width 64 height 23
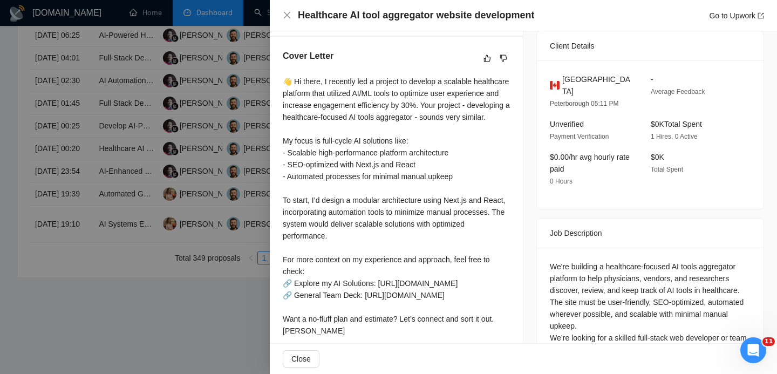
scroll to position [263, 0]
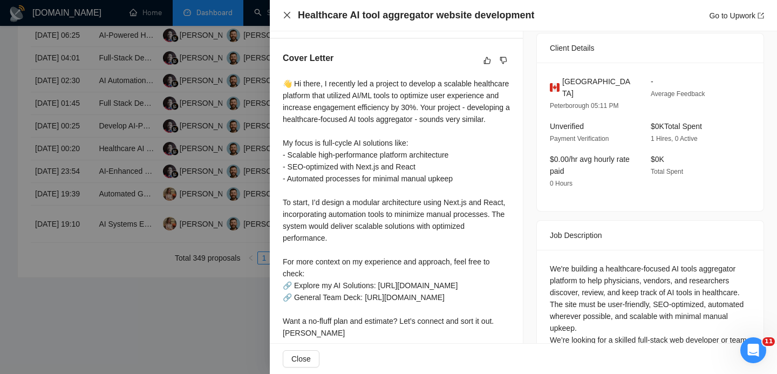
click at [290, 16] on icon "close" at bounding box center [287, 15] width 9 height 9
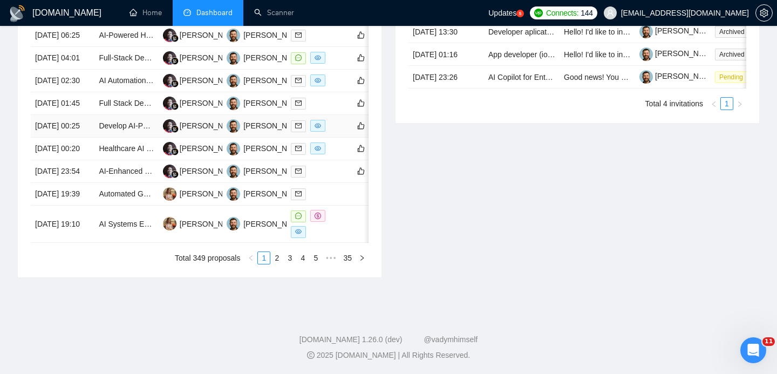
click at [69, 138] on td "12 Aug, 2025 00:25" at bounding box center [63, 126] width 64 height 23
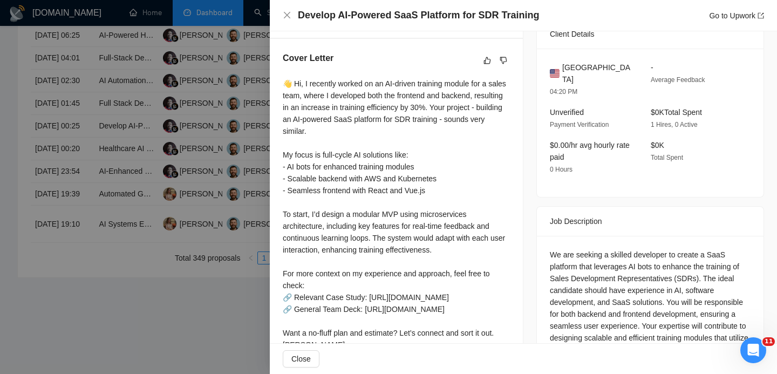
click at [375, 15] on h4 "Develop AI-Powered SaaS Platform for SDR Training" at bounding box center [418, 15] width 241 height 13
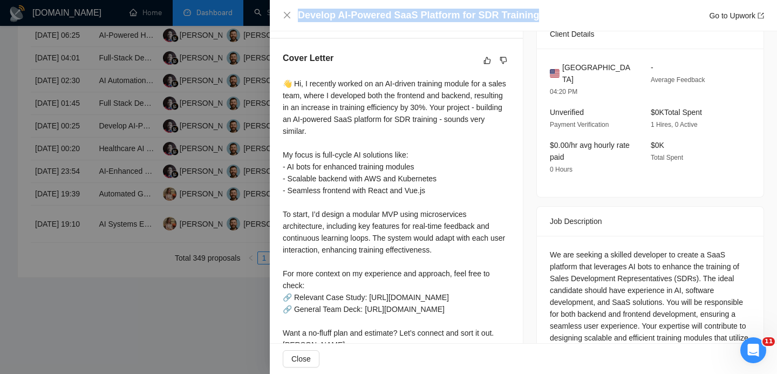
click at [375, 15] on h4 "Develop AI-Powered SaaS Platform for SDR Training" at bounding box center [418, 15] width 241 height 13
copy h4 "Develop AI-Powered SaaS Platform for SDR Training"
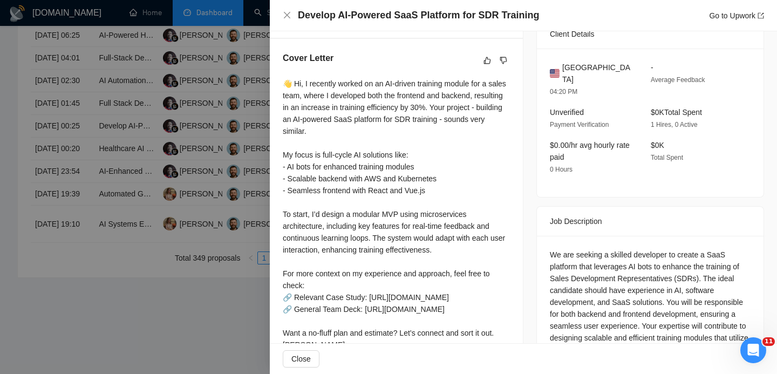
click at [280, 11] on div "Develop AI-Powered SaaS Platform for SDR Training Go to Upwork" at bounding box center [523, 15] width 507 height 31
click at [291, 15] on icon "close" at bounding box center [287, 15] width 9 height 9
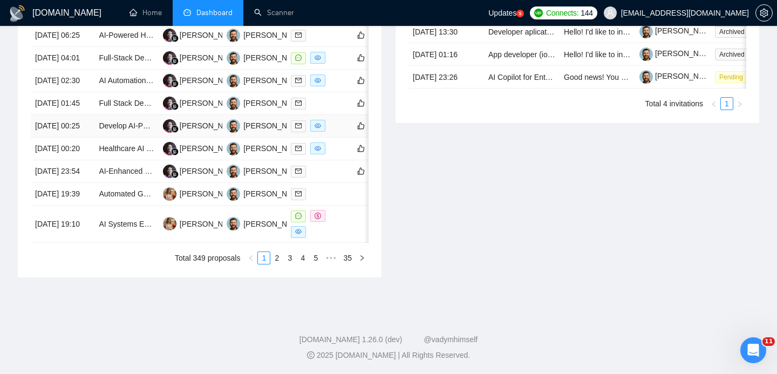
click at [89, 138] on td "12 Aug, 2025 00:25" at bounding box center [63, 126] width 64 height 23
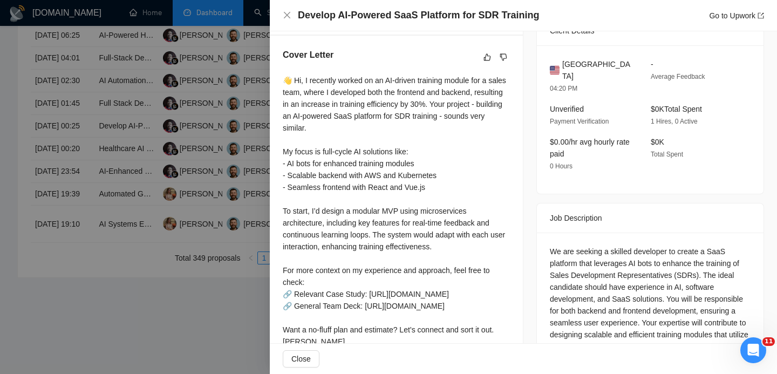
scroll to position [268, 0]
click at [601, 59] on span "United States" at bounding box center [597, 69] width 71 height 24
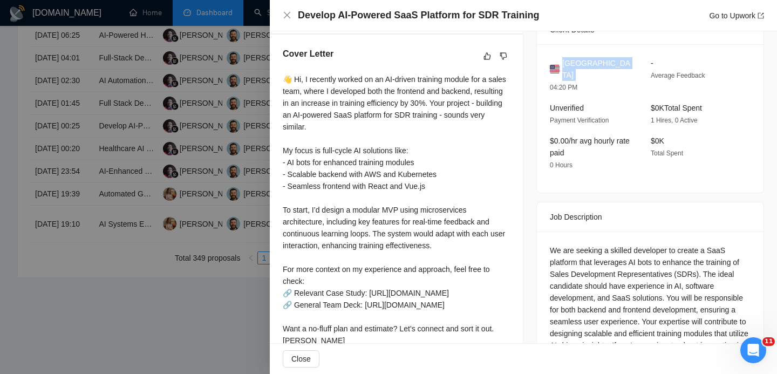
click at [601, 59] on span "United States" at bounding box center [597, 69] width 71 height 24
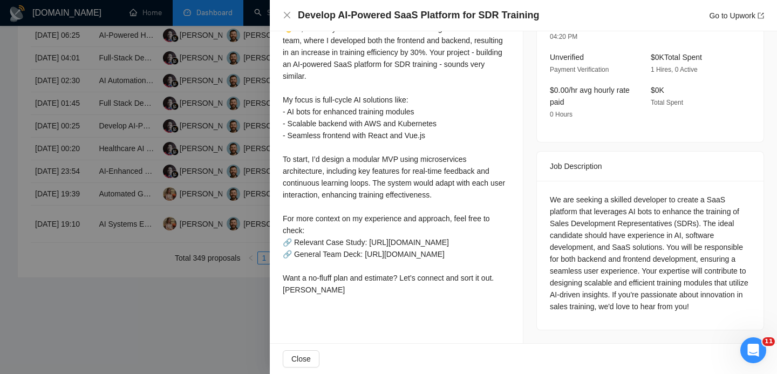
scroll to position [151, 0]
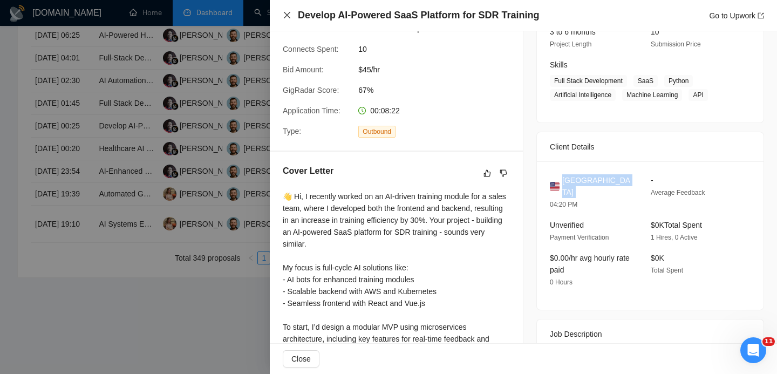
click at [288, 17] on icon "close" at bounding box center [287, 15] width 6 height 6
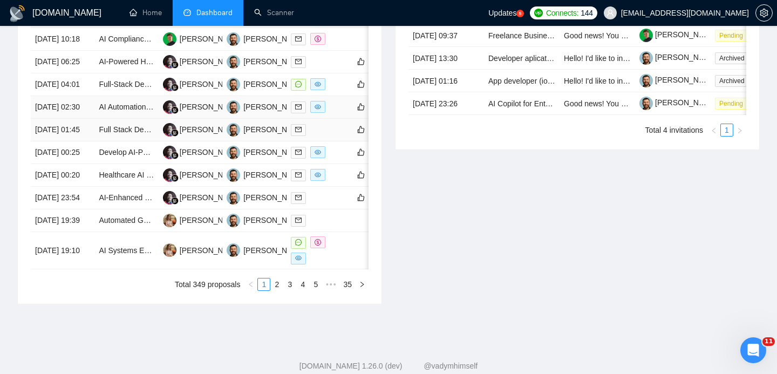
scroll to position [479, 0]
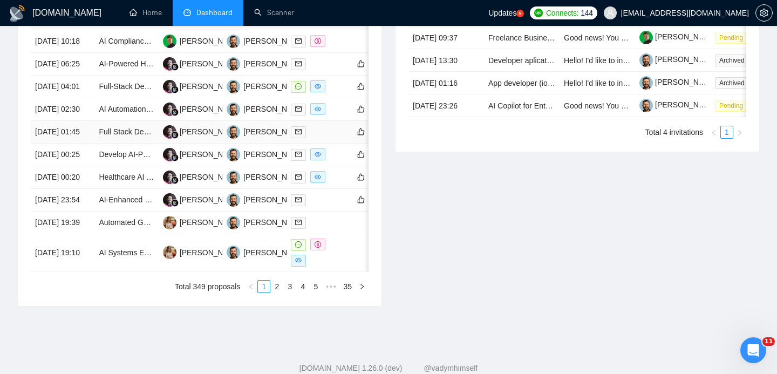
click at [83, 144] on td "12 Aug, 2025 01:45" at bounding box center [63, 132] width 64 height 23
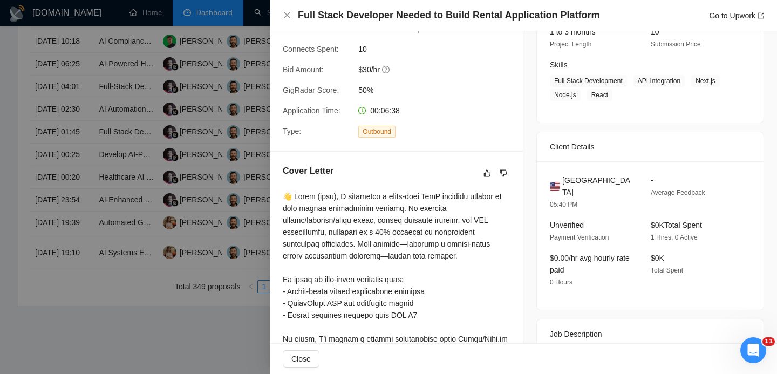
click at [341, 27] on div "Full Stack Developer Needed to Build Rental Application Platform Go to Upwork" at bounding box center [523, 15] width 507 height 31
click at [341, 25] on div "Full Stack Developer Needed to Build Rental Application Platform Go to Upwork" at bounding box center [523, 15] width 507 height 31
click at [336, 17] on h4 "Full Stack Developer Needed to Build Rental Application Platform" at bounding box center [449, 15] width 302 height 13
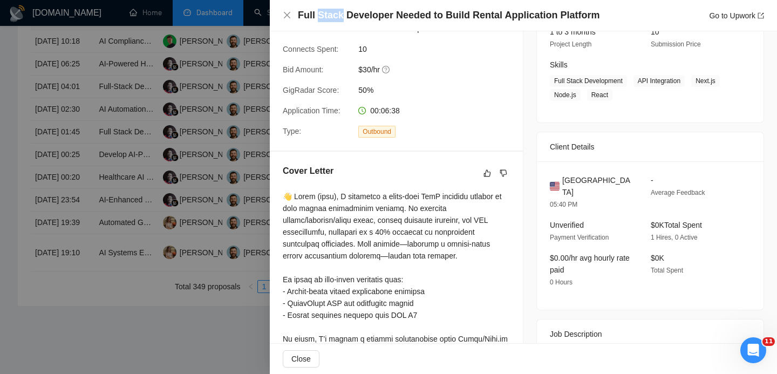
click at [336, 17] on h4 "Full Stack Developer Needed to Build Rental Application Platform" at bounding box center [449, 15] width 302 height 13
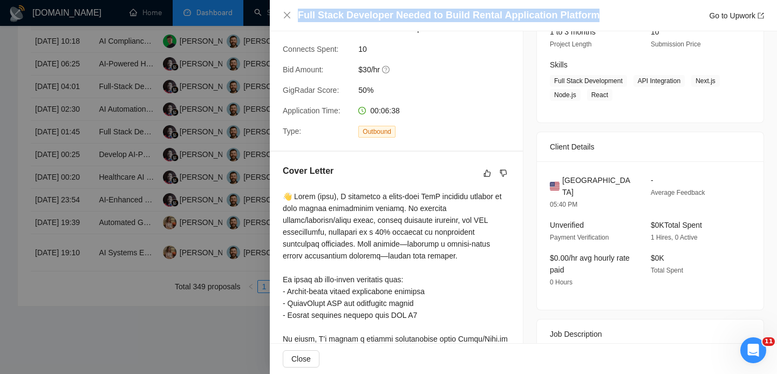
click at [336, 17] on h4 "Full Stack Developer Needed to Build Rental Application Platform" at bounding box center [449, 15] width 302 height 13
click at [283, 16] on icon "close" at bounding box center [287, 15] width 9 height 9
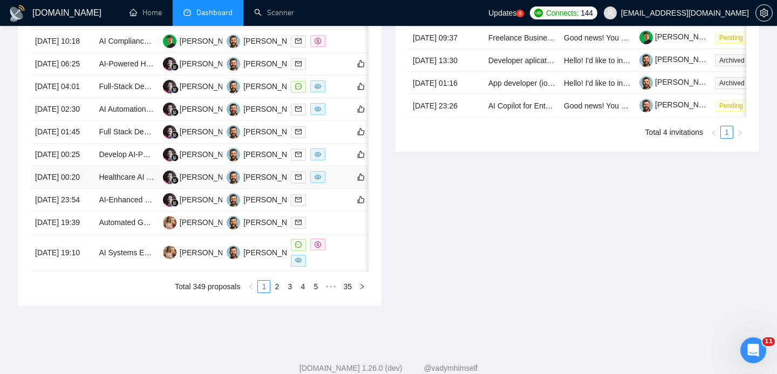
click at [80, 189] on td "12 Aug, 2025 00:20" at bounding box center [63, 177] width 64 height 23
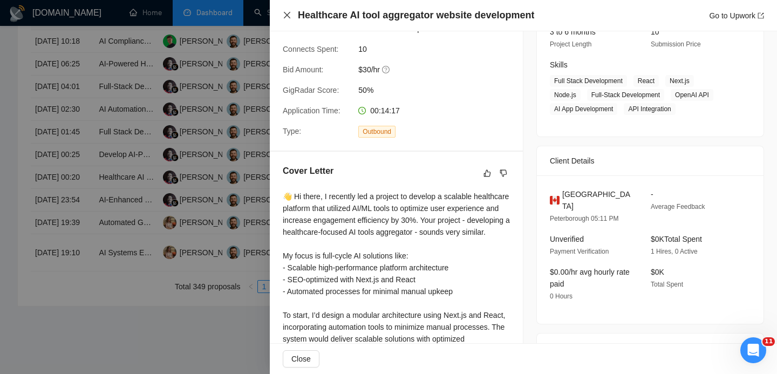
click at [284, 12] on icon "close" at bounding box center [287, 15] width 6 height 6
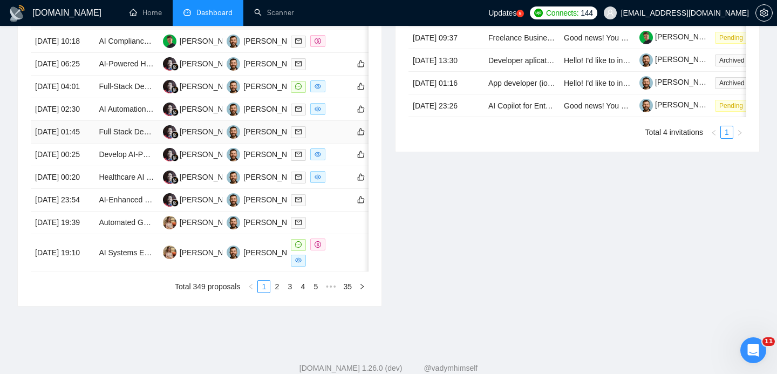
click at [85, 144] on td "12 Aug, 2025 01:45" at bounding box center [63, 132] width 64 height 23
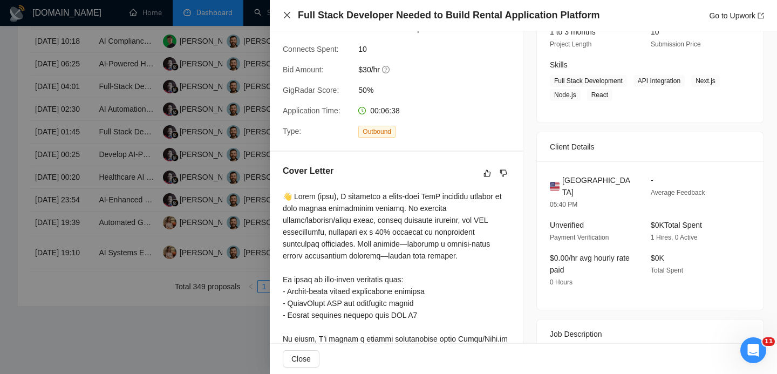
click at [284, 17] on icon "close" at bounding box center [287, 15] width 6 height 6
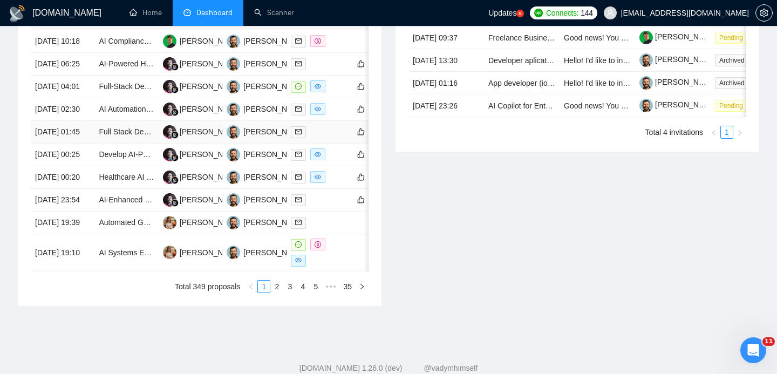
click at [80, 144] on td "12 Aug, 2025 01:45" at bounding box center [63, 132] width 64 height 23
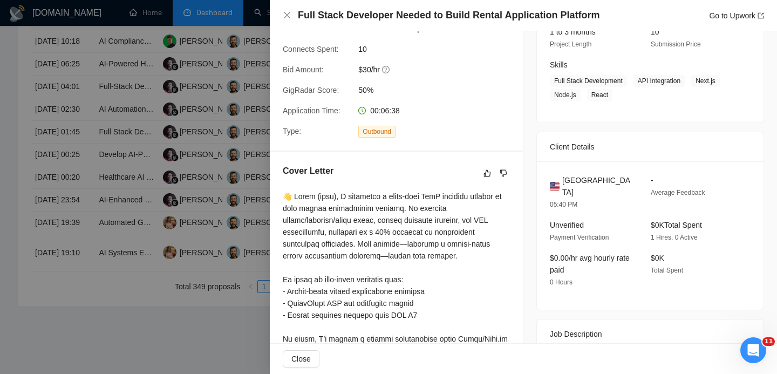
click at [575, 176] on span "United States" at bounding box center [597, 186] width 71 height 24
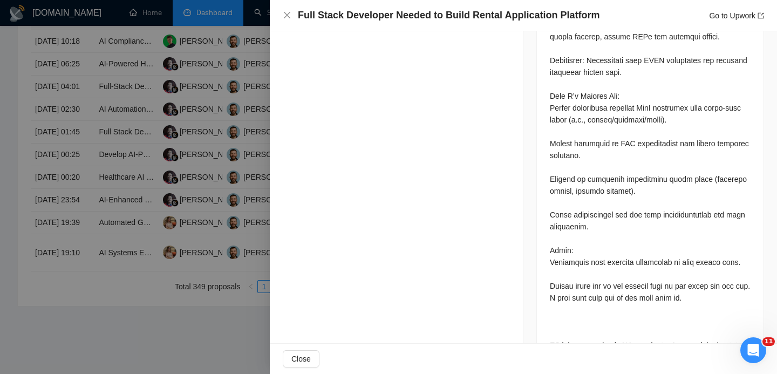
scroll to position [720, 0]
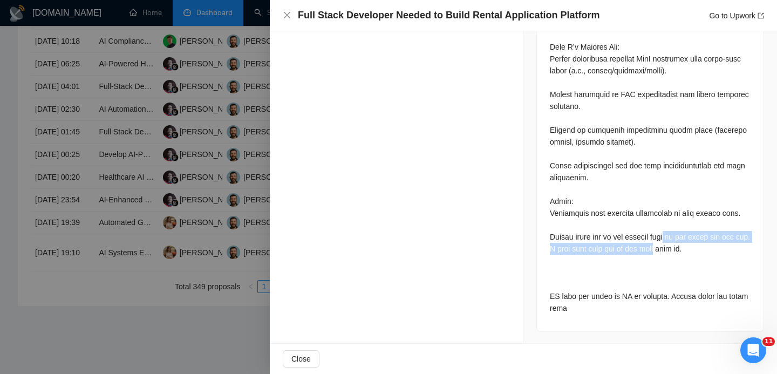
drag, startPoint x: 670, startPoint y: 234, endPoint x: 671, endPoint y: 251, distance: 17.3
click at [671, 251] on div at bounding box center [650, 53] width 201 height 522
click at [669, 248] on div at bounding box center [650, 53] width 201 height 522
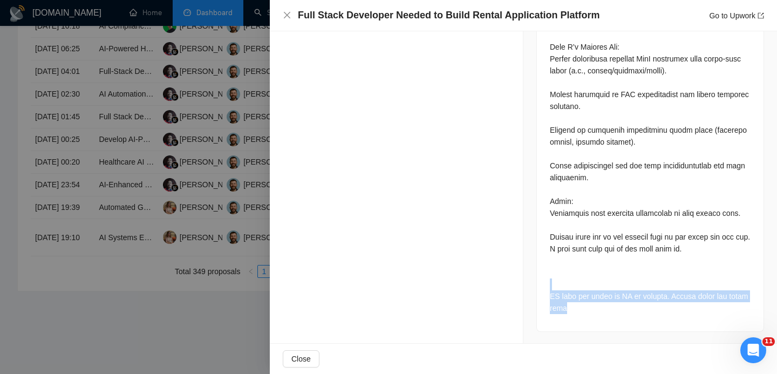
drag, startPoint x: 577, startPoint y: 310, endPoint x: 544, endPoint y: 284, distance: 42.3
click at [544, 284] on div at bounding box center [650, 55] width 227 height 553
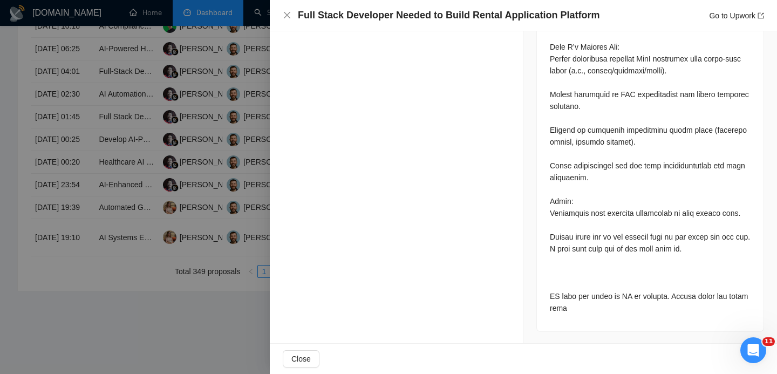
click at [588, 276] on div at bounding box center [650, 53] width 201 height 522
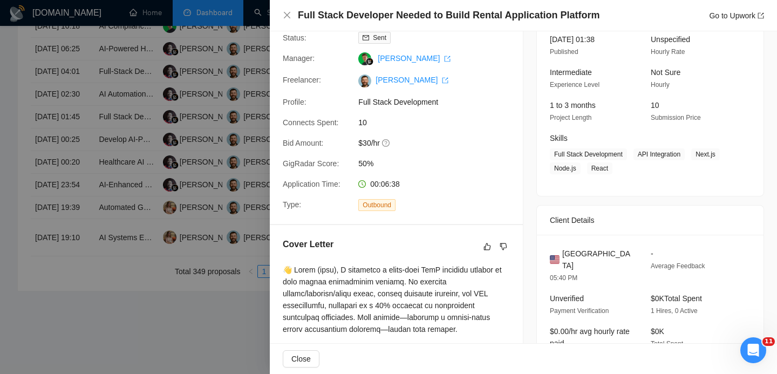
scroll to position [80, 0]
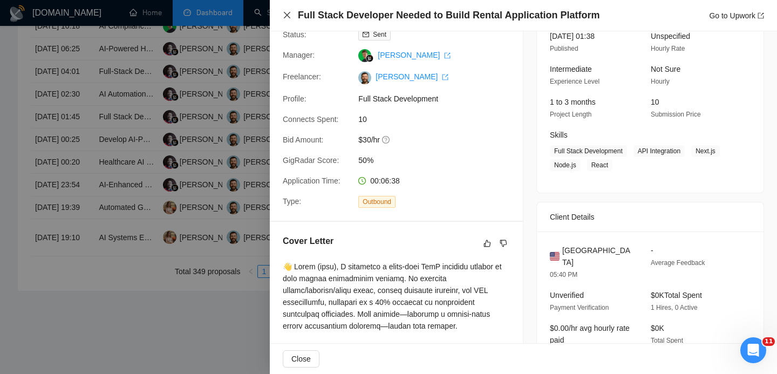
click at [284, 16] on icon "close" at bounding box center [287, 15] width 9 height 9
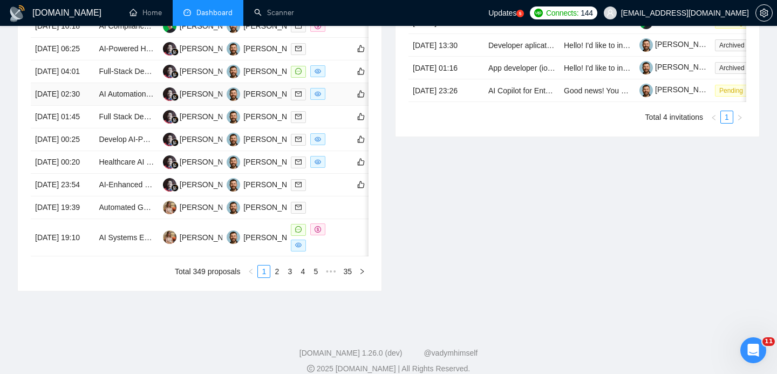
click at [82, 106] on td "12 Aug, 2025 02:30" at bounding box center [63, 94] width 64 height 23
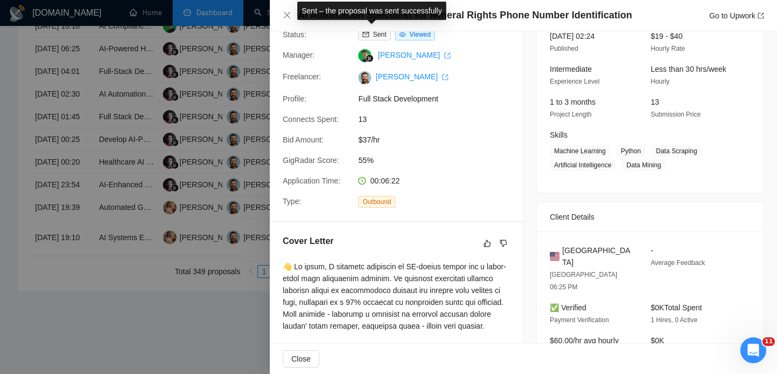
click at [396, 20] on div "Sent – the proposal was sent successfully" at bounding box center [372, 10] width 162 height 31
click at [492, 29] on div "AI Automation Specialist for Mineral Rights Phone Number Identification Go to U…" at bounding box center [523, 15] width 507 height 31
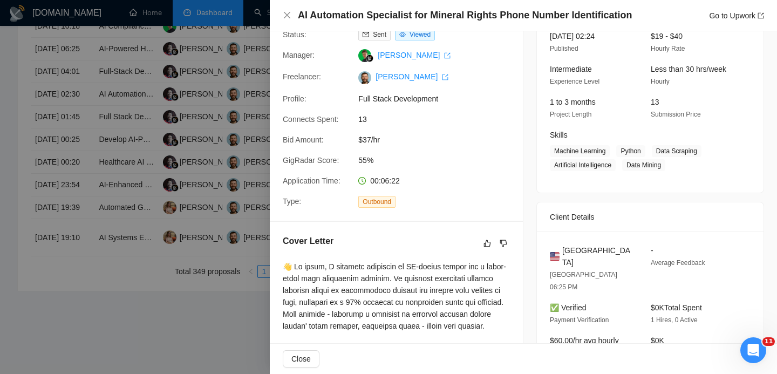
click at [486, 22] on h4 "AI Automation Specialist for Mineral Rights Phone Number Identification" at bounding box center [465, 15] width 334 height 13
click at [482, 20] on h4 "AI Automation Specialist for Mineral Rights Phone Number Identification" at bounding box center [465, 15] width 334 height 13
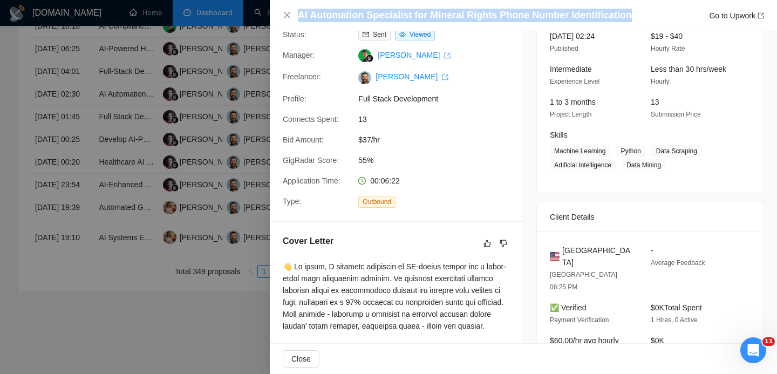
click at [482, 20] on h4 "AI Automation Specialist for Mineral Rights Phone Number Identification" at bounding box center [465, 15] width 334 height 13
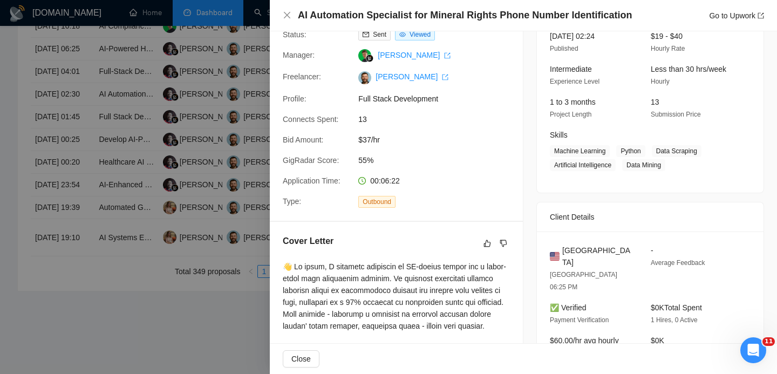
click at [282, 19] on div "AI Automation Specialist for Mineral Rights Phone Number Identification Go to U…" at bounding box center [523, 15] width 507 height 31
click at [291, 19] on div "AI Automation Specialist for Mineral Rights Phone Number Identification Go to U…" at bounding box center [523, 15] width 481 height 13
click at [290, 16] on icon "close" at bounding box center [287, 15] width 9 height 9
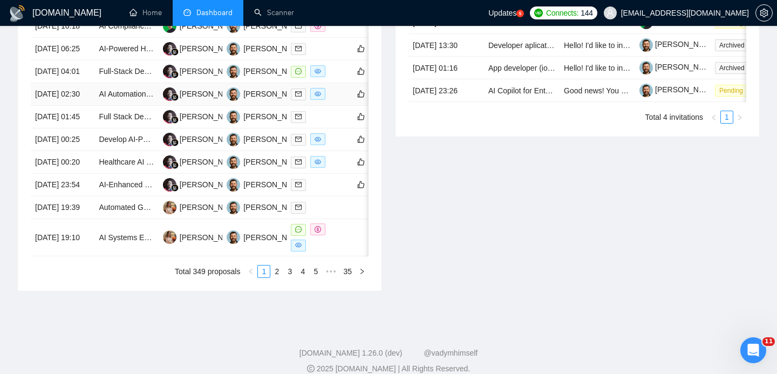
click at [74, 106] on td "12 Aug, 2025 02:30" at bounding box center [63, 94] width 64 height 23
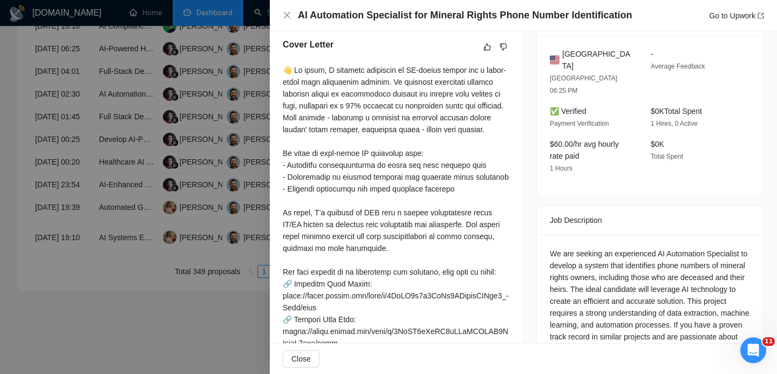
scroll to position [371, 0]
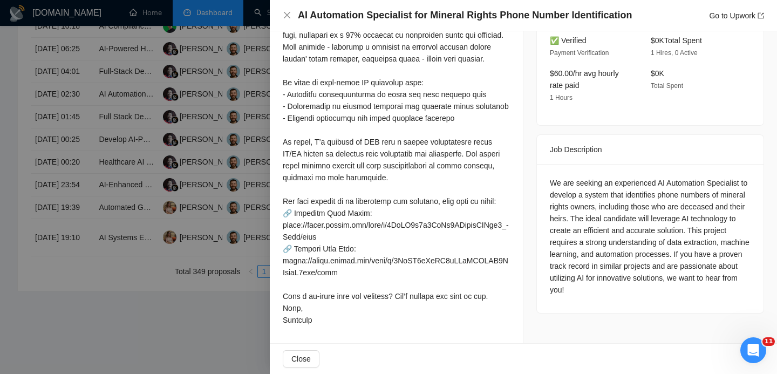
click at [282, 16] on div "AI Automation Specialist for Mineral Rights Phone Number Identification Go to U…" at bounding box center [523, 15] width 507 height 31
click at [284, 18] on icon "close" at bounding box center [287, 15] width 9 height 9
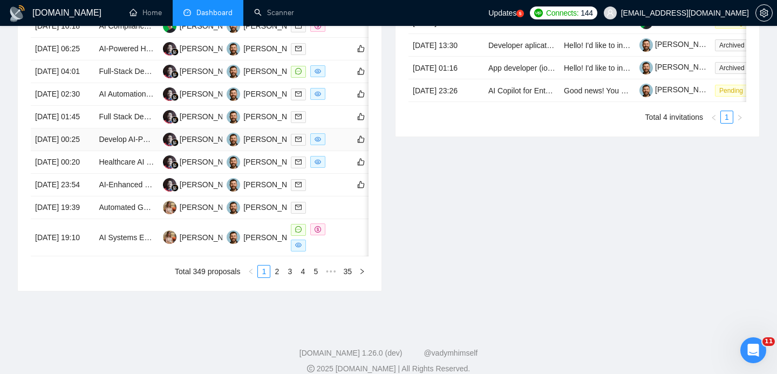
click at [119, 151] on td "Develop AI-Powered SaaS Platform for SDR Training" at bounding box center [126, 139] width 64 height 23
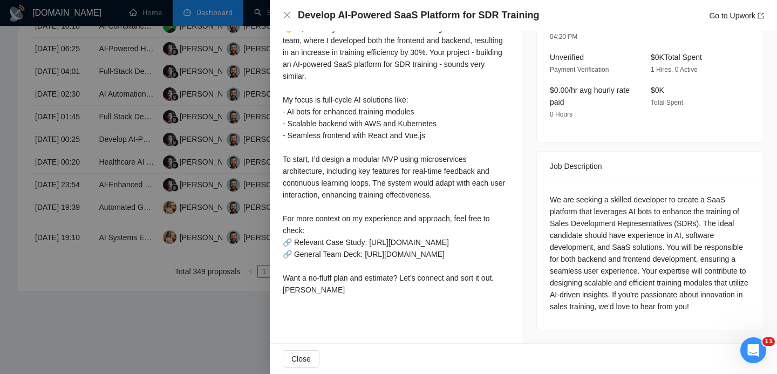
click at [283, 6] on div "Develop AI-Powered SaaS Platform for SDR Training Go to Upwork" at bounding box center [523, 15] width 507 height 31
click at [290, 19] on icon "close" at bounding box center [287, 15] width 9 height 9
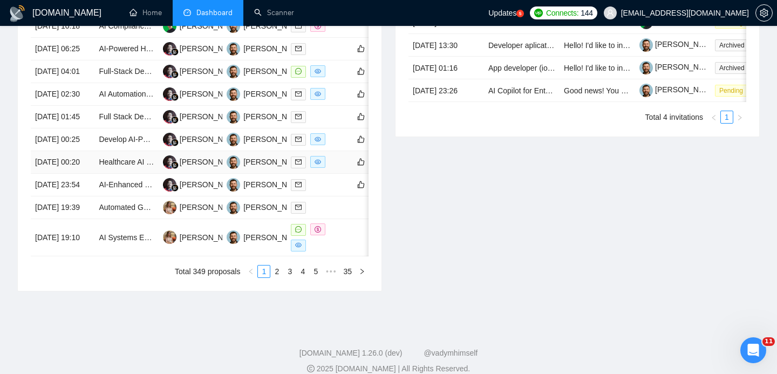
click at [89, 174] on td "12 Aug, 2025 00:20" at bounding box center [63, 162] width 64 height 23
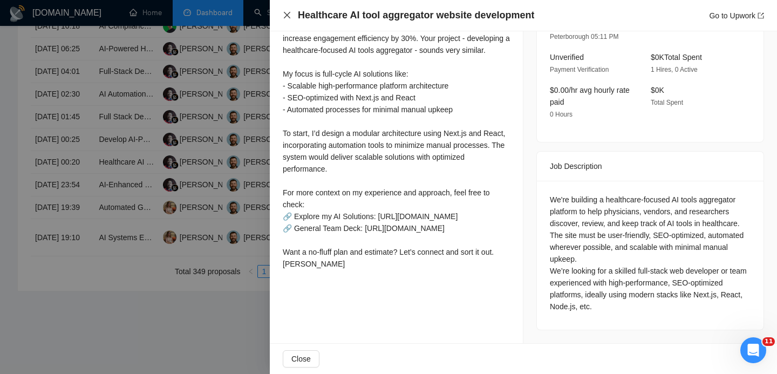
click at [286, 14] on icon "close" at bounding box center [287, 15] width 9 height 9
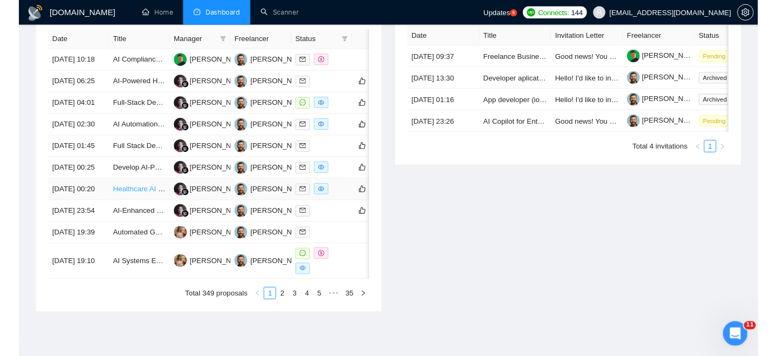
scroll to position [453, 0]
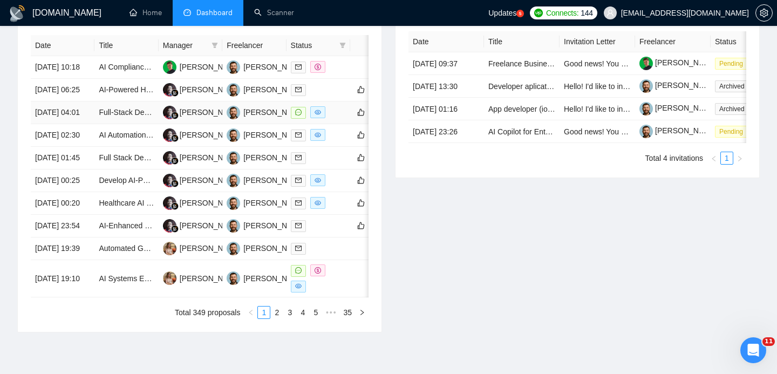
click at [85, 124] on td "12 Aug, 2025 04:01" at bounding box center [63, 112] width 64 height 23
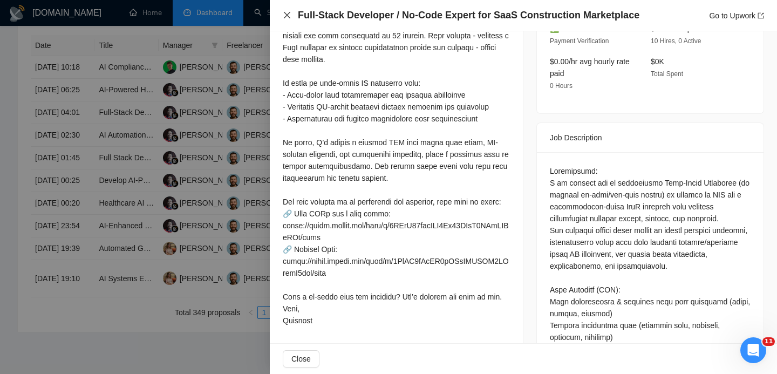
click at [288, 18] on icon "close" at bounding box center [287, 15] width 9 height 9
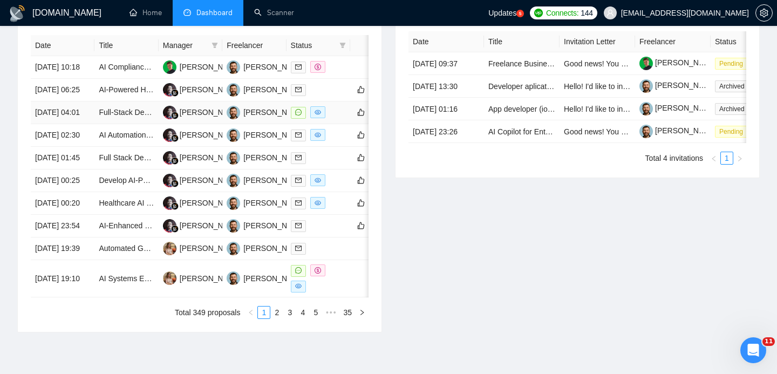
click at [87, 124] on td "12 Aug, 2025 04:01" at bounding box center [63, 112] width 64 height 23
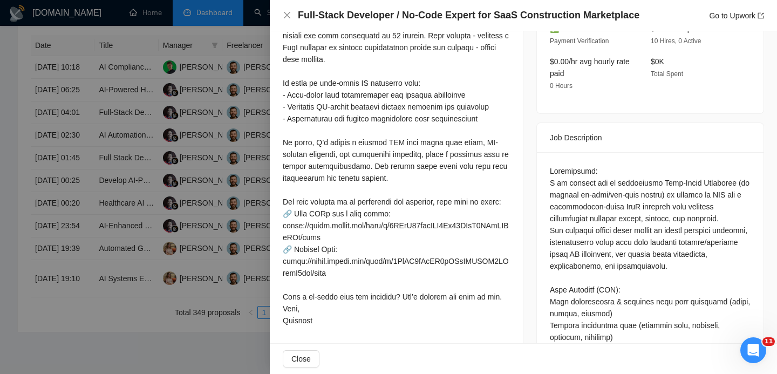
click at [365, 16] on h4 "Full-Stack Developer / No-Code Expert for SaaS Construction Marketplace" at bounding box center [469, 15] width 342 height 13
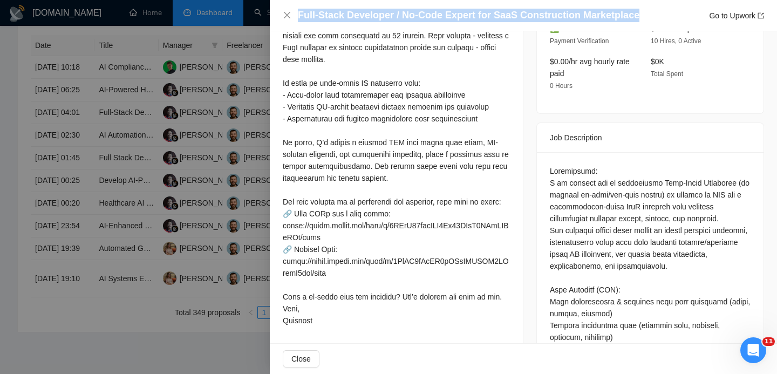
click at [365, 16] on h4 "Full-Stack Developer / No-Code Expert for SaaS Construction Marketplace" at bounding box center [469, 15] width 342 height 13
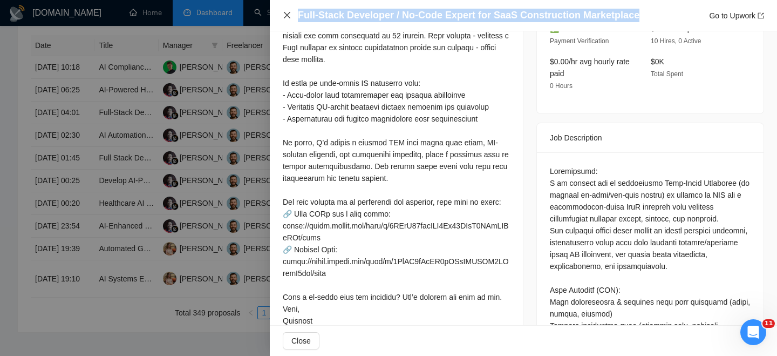
click at [284, 18] on icon "close" at bounding box center [287, 15] width 9 height 9
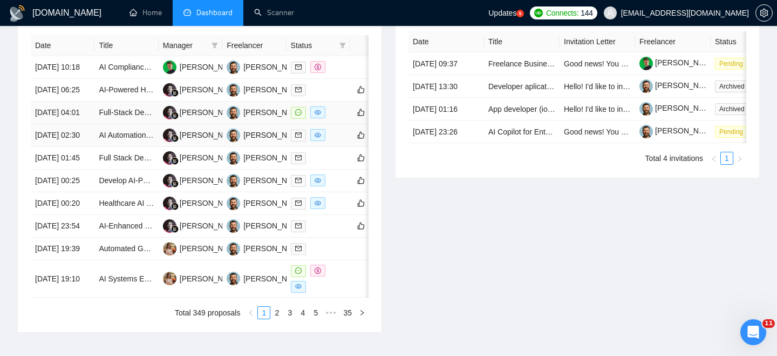
click at [78, 124] on td "12 Aug, 2025 04:01" at bounding box center [63, 112] width 64 height 23
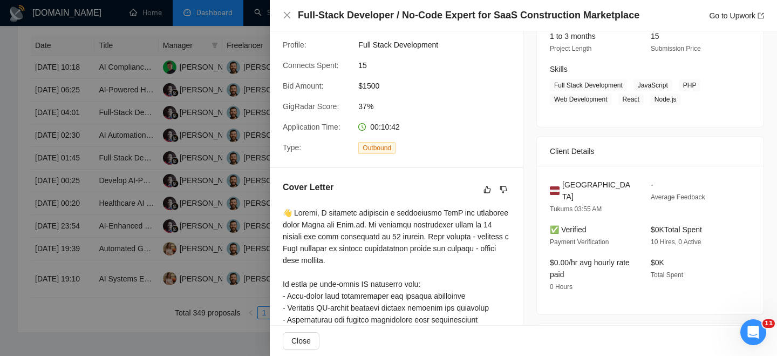
scroll to position [155, 0]
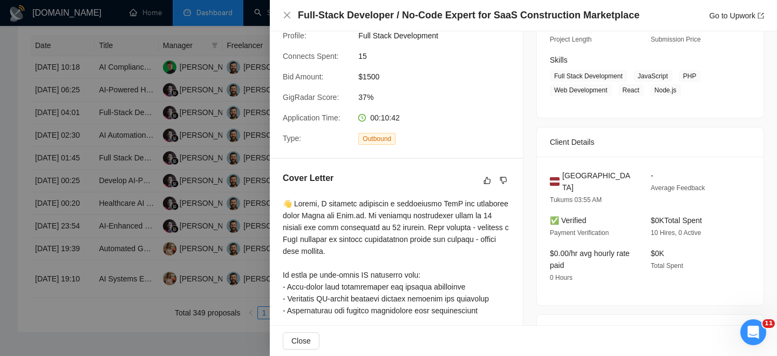
click at [574, 179] on span "Latvia" at bounding box center [597, 181] width 71 height 24
click at [574, 175] on span "Latvia" at bounding box center [597, 181] width 71 height 24
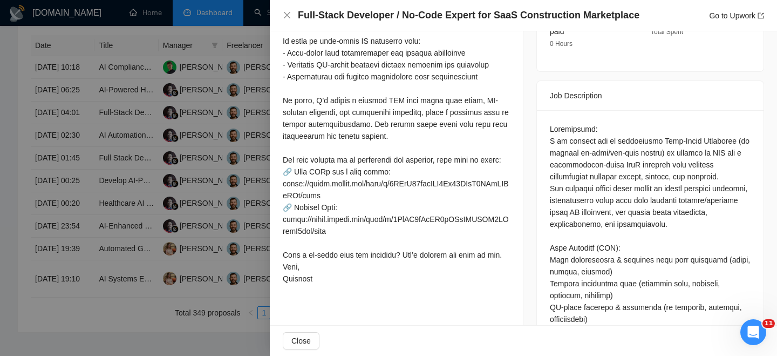
scroll to position [391, 0]
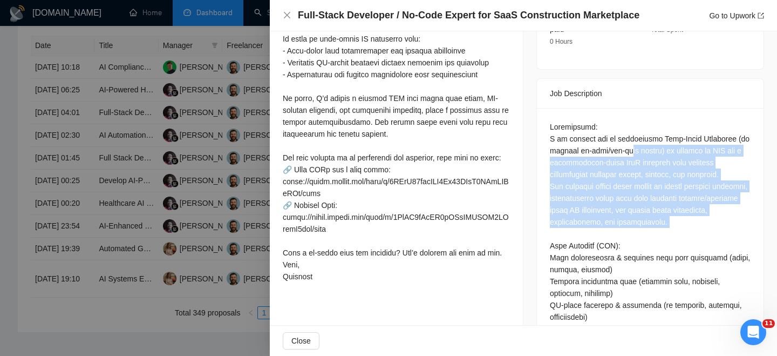
drag, startPoint x: 629, startPoint y: 140, endPoint x: 626, endPoint y: 224, distance: 83.7
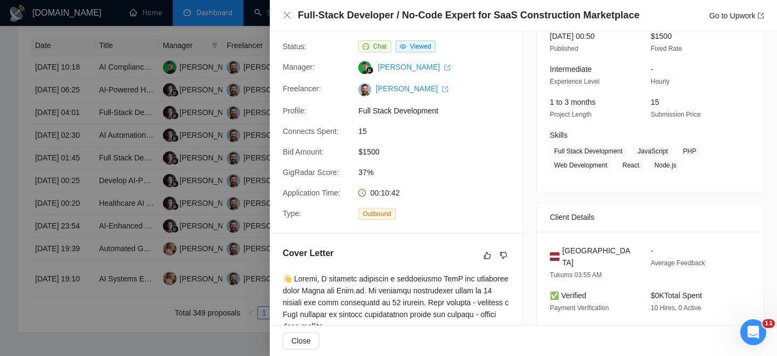
scroll to position [101, 0]
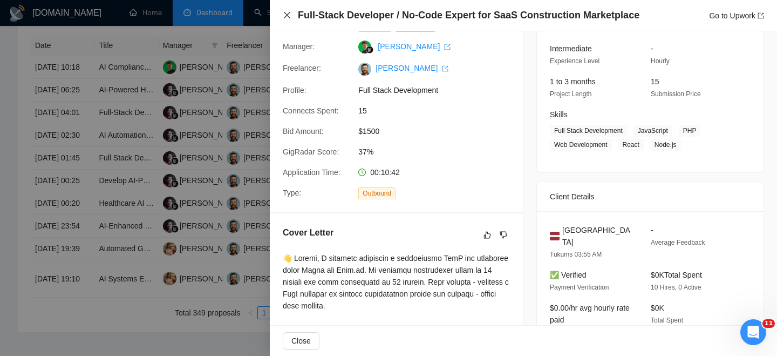
click at [285, 16] on icon "close" at bounding box center [287, 15] width 9 height 9
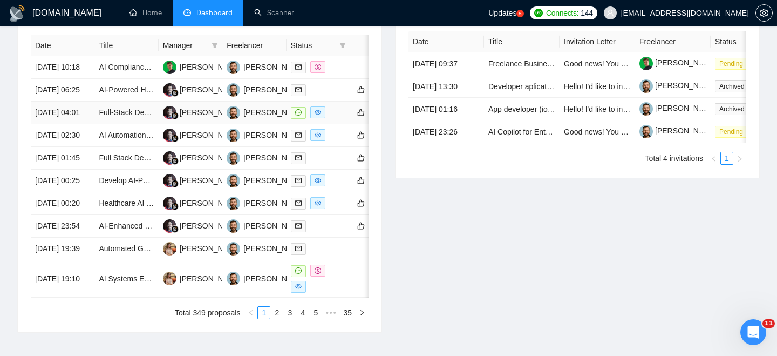
scroll to position [448, 0]
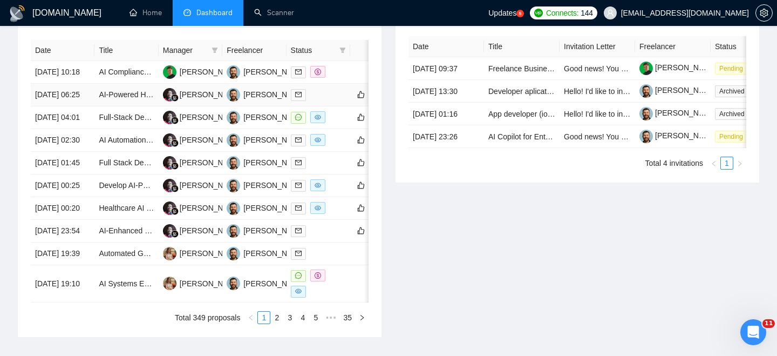
click at [83, 106] on td "12 Aug, 2025 06:25" at bounding box center [63, 95] width 64 height 23
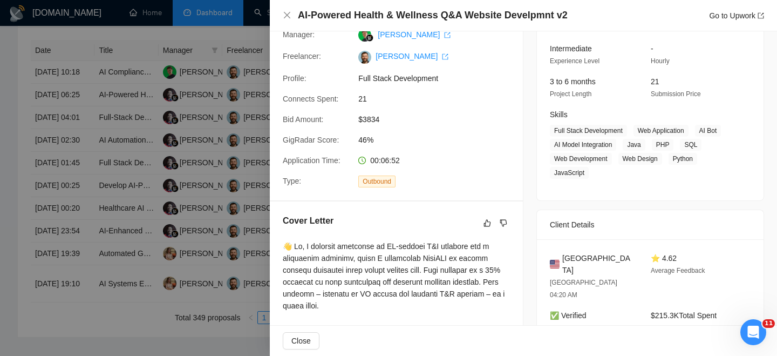
click at [369, 21] on h4 "AI-Powered Health & Wellness Q&A Website Develpmnt v2" at bounding box center [433, 15] width 270 height 13
click at [366, 16] on h4 "AI-Powered Health & Wellness Q&A Website Develpmnt v2" at bounding box center [433, 15] width 270 height 13
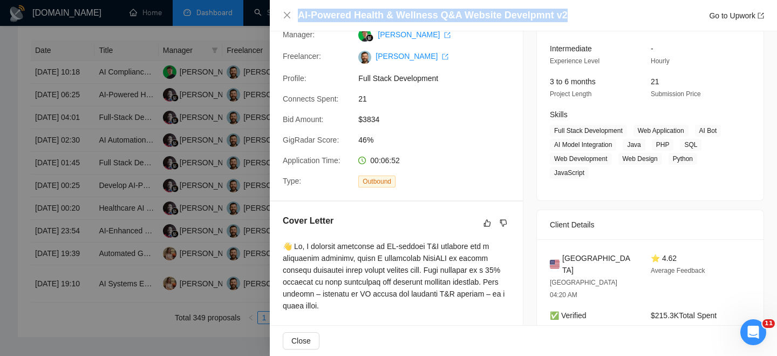
click at [366, 16] on h4 "AI-Powered Health & Wellness Q&A Website Develpmnt v2" at bounding box center [433, 15] width 270 height 13
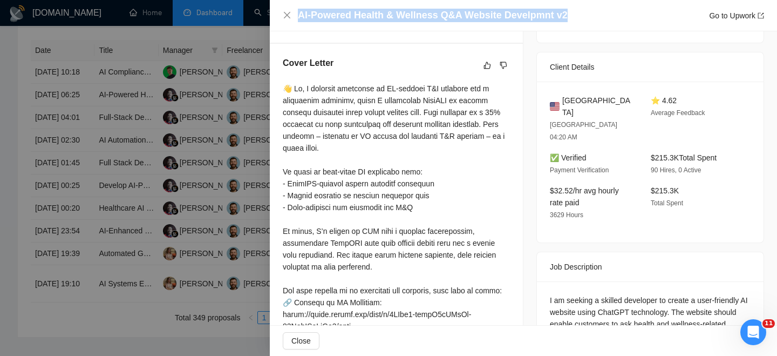
scroll to position [377, 0]
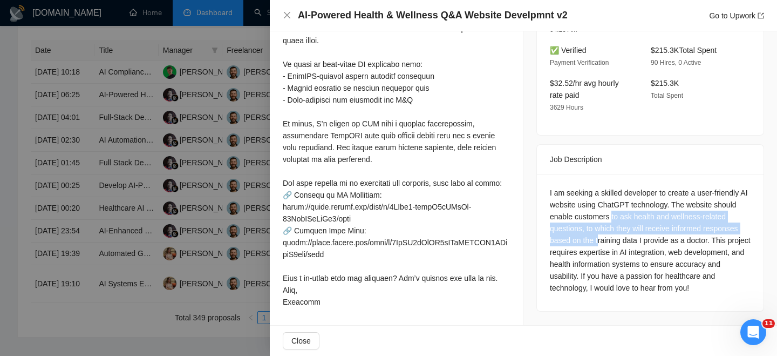
drag, startPoint x: 640, startPoint y: 182, endPoint x: 636, endPoint y: 199, distance: 16.5
click at [637, 200] on div "I am seeking a skilled developer to create a user-friendly AI website using Cha…" at bounding box center [650, 240] width 201 height 107
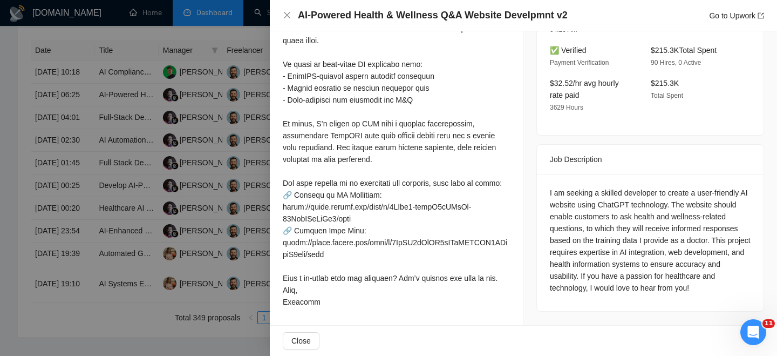
click at [636, 187] on div "I am seeking a skilled developer to create a user-friendly AI website using Cha…" at bounding box center [650, 240] width 201 height 107
drag, startPoint x: 609, startPoint y: 157, endPoint x: 614, endPoint y: 172, distance: 16.2
click at [614, 187] on div "I am seeking a skilled developer to create a user-friendly AI website using Cha…" at bounding box center [650, 240] width 201 height 107
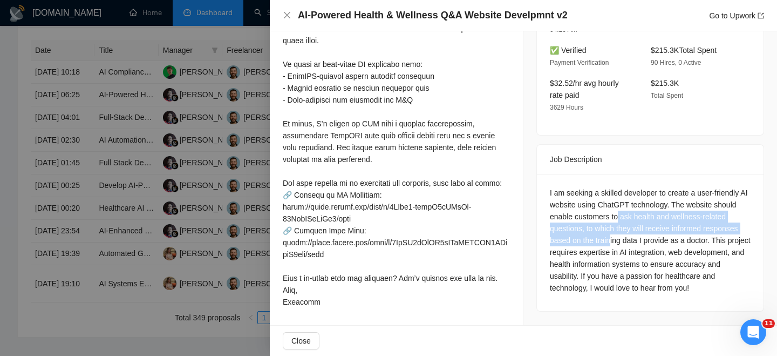
drag, startPoint x: 647, startPoint y: 182, endPoint x: 651, endPoint y: 201, distance: 19.3
click at [651, 201] on div "I am seeking a skilled developer to create a user-friendly AI website using Cha…" at bounding box center [650, 240] width 201 height 107
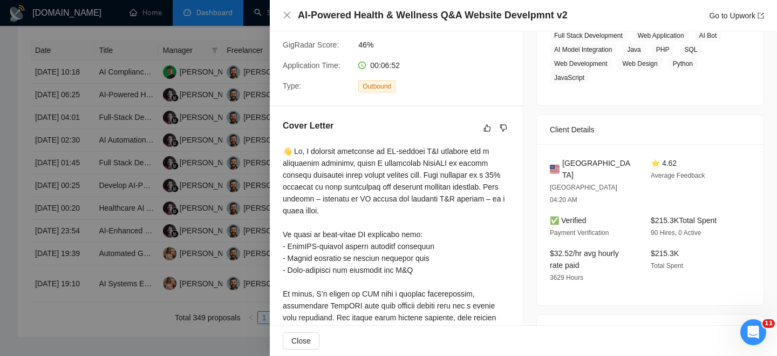
scroll to position [192, 0]
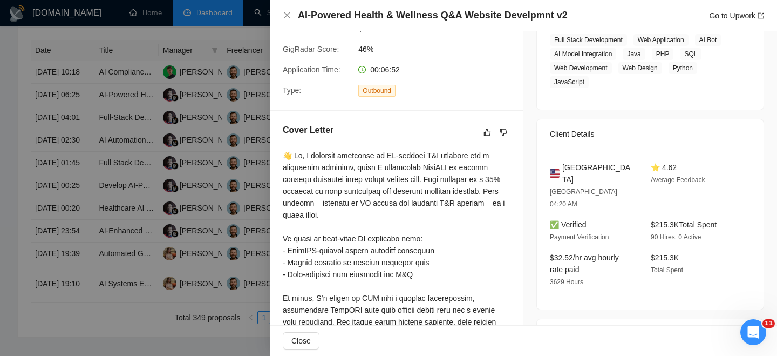
click at [594, 166] on span "United States" at bounding box center [597, 173] width 71 height 24
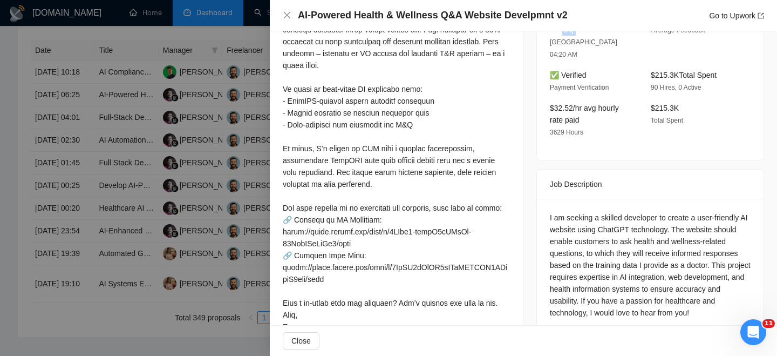
scroll to position [377, 0]
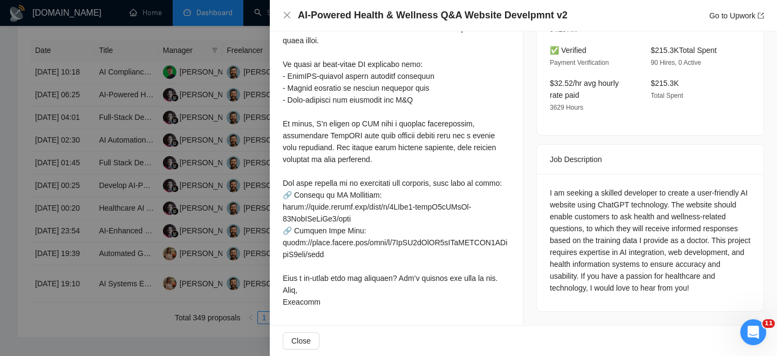
click at [319, 16] on h4 "AI-Powered Health & Wellness Q&A Website Develpmnt v2" at bounding box center [433, 15] width 270 height 13
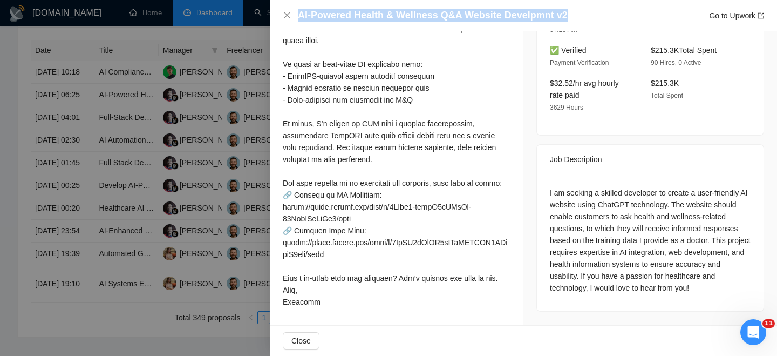
click at [319, 16] on h4 "AI-Powered Health & Wellness Q&A Website Develpmnt v2" at bounding box center [433, 15] width 270 height 13
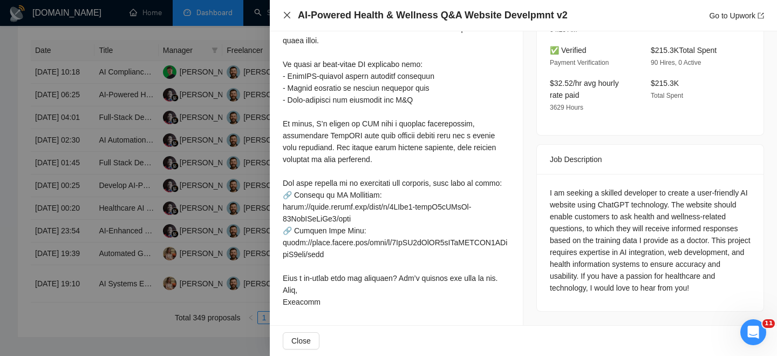
click at [288, 19] on div "AI-Powered Health & Wellness Q&A Website Develpmnt v2 Go to Upwork" at bounding box center [523, 15] width 481 height 13
click at [291, 15] on div "AI-Powered Health & Wellness Q&A Website Develpmnt v2 Go to Upwork" at bounding box center [523, 15] width 481 height 13
click at [286, 15] on icon "close" at bounding box center [287, 15] width 9 height 9
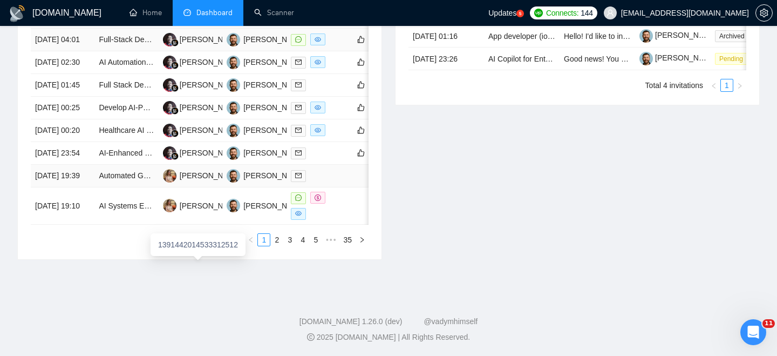
scroll to position [553, 0]
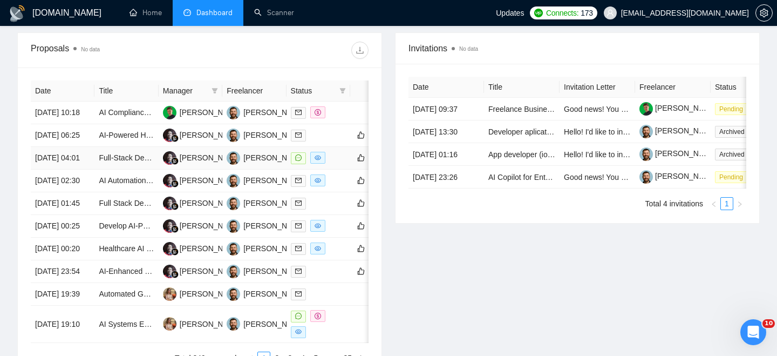
scroll to position [414, 0]
